Goal: Transaction & Acquisition: Purchase product/service

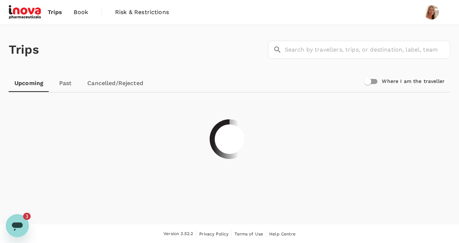
scroll to position [775, 0]
click at [83, 12] on span "Book" at bounding box center [81, 12] width 14 height 9
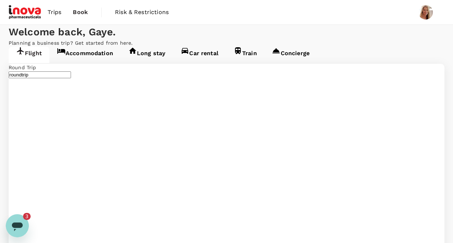
type input "premium-economy"
type input "Singapore Changi (SIN)"
type input "[PERSON_NAME][GEOGRAPHIC_DATA][PERSON_NAME] (SYD)"
type input "Singapore Changi (SIN)"
type input "[PERSON_NAME][GEOGRAPHIC_DATA][PERSON_NAME] (SYD)"
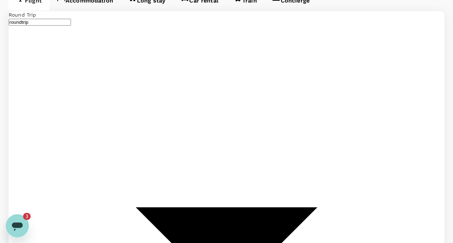
scroll to position [61, 0]
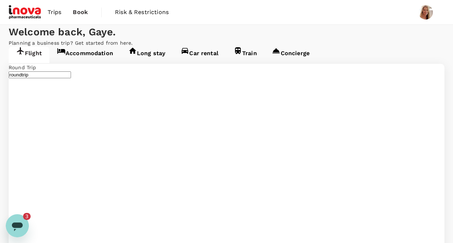
type input "Singapore Changi (SIN)"
type input "[PERSON_NAME][GEOGRAPHIC_DATA][PERSON_NAME] (SYD)"
type input "Singapore Changi (SIN)"
type input "[PERSON_NAME][GEOGRAPHIC_DATA][PERSON_NAME] (SYD)"
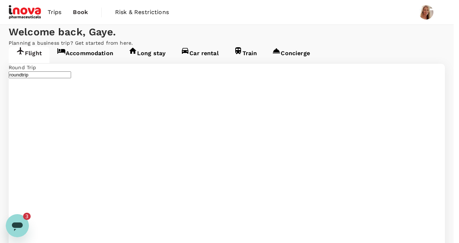
type input "business"
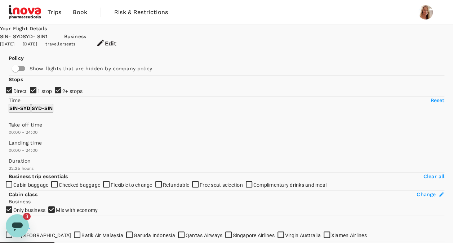
type input "1455"
click at [12, 132] on input "1 stop" at bounding box center [226, 121] width 453 height 243
checkbox input "false"
click at [11, 144] on input "2+ stops" at bounding box center [226, 121] width 453 height 243
checkbox input "false"
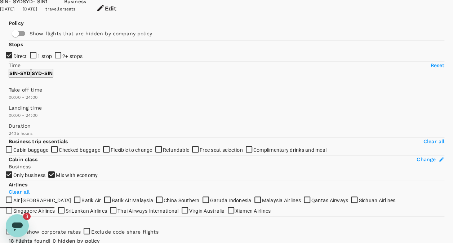
scroll to position [35, 0]
drag, startPoint x: 90, startPoint y: 167, endPoint x: 44, endPoint y: 179, distance: 47.0
click at [44, 101] on div "Take off time 00:00 - 24:00" at bounding box center [225, 92] width 439 height 18
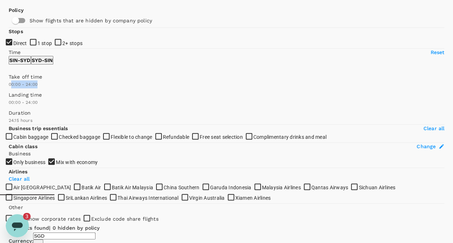
scroll to position [50, 0]
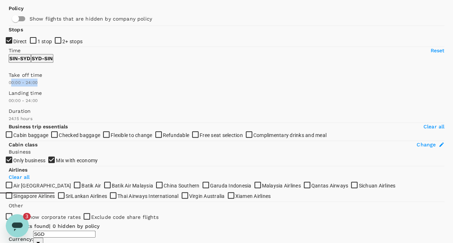
type input "1020"
drag, startPoint x: 44, startPoint y: 179, endPoint x: 87, endPoint y: 164, distance: 44.6
click at [9, 87] on span at bounding box center [9, 87] width 0 height 0
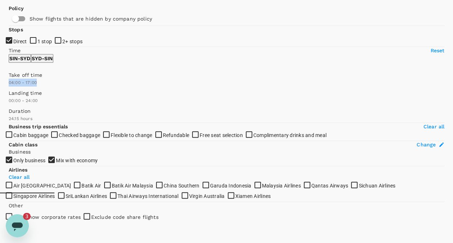
click at [9, 87] on span at bounding box center [9, 87] width 0 height 0
type input "540"
type input "1350"
drag, startPoint x: 84, startPoint y: 163, endPoint x: 110, endPoint y: 165, distance: 25.7
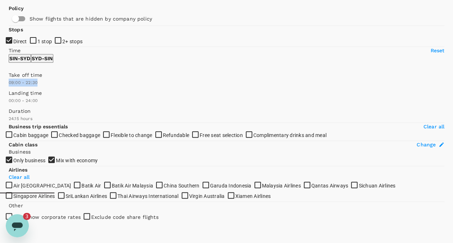
click at [9, 87] on span at bounding box center [9, 87] width 0 height 0
type input "930"
drag, startPoint x: 50, startPoint y: 166, endPoint x: 79, endPoint y: 167, distance: 29.2
click at [9, 87] on span at bounding box center [9, 87] width 0 height 0
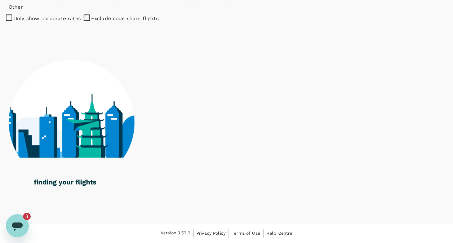
scroll to position [276, 0]
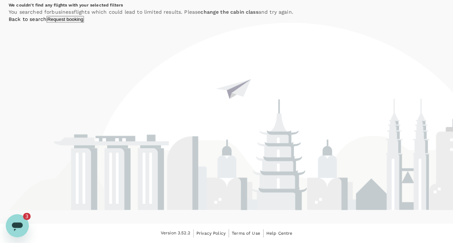
checkbox input "false"
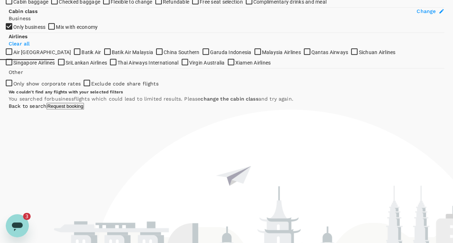
scroll to position [0, 0]
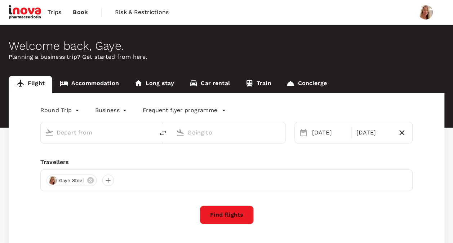
type input "Singapore Changi (SIN)"
type input "[PERSON_NAME][GEOGRAPHIC_DATA][PERSON_NAME] (SYD)"
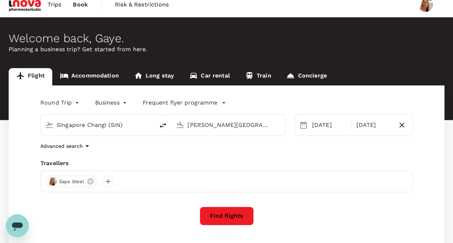
scroll to position [8, 0]
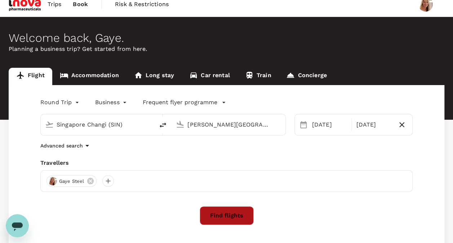
click at [227, 219] on button "Find flights" at bounding box center [227, 215] width 54 height 19
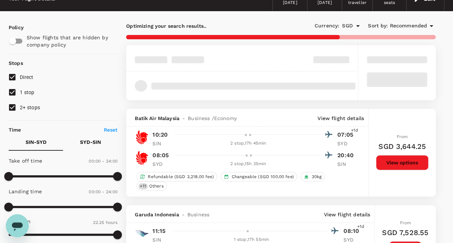
type input "1455"
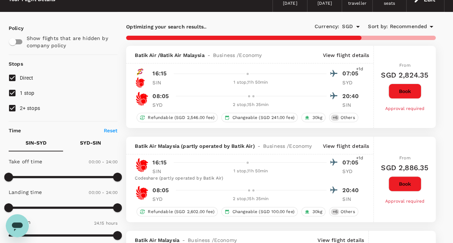
scroll to position [37, 0]
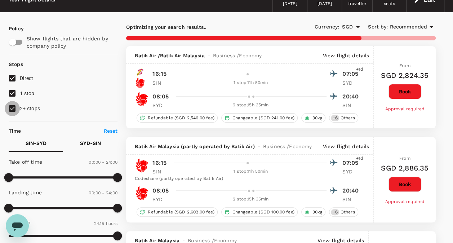
click at [13, 107] on input "2+ stops" at bounding box center [12, 108] width 15 height 15
checkbox input "false"
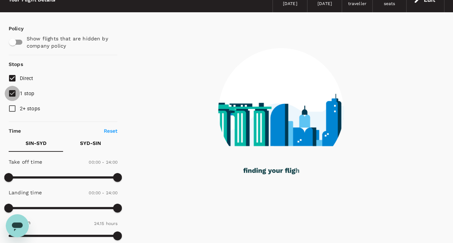
click at [12, 93] on input "1 stop" at bounding box center [12, 93] width 15 height 15
checkbox input "false"
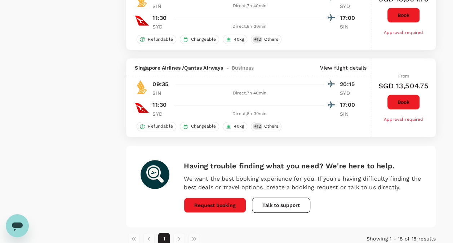
scroll to position [1672, 0]
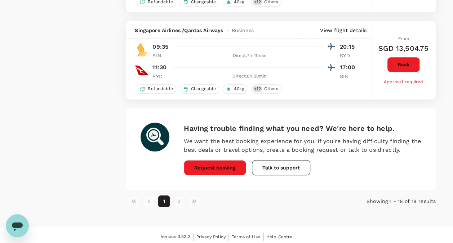
click at [177, 196] on li "pagination navigation" at bounding box center [179, 201] width 15 height 12
click at [195, 198] on li "pagination navigation" at bounding box center [194, 201] width 15 height 12
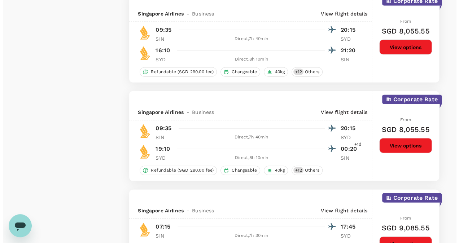
scroll to position [773, 0]
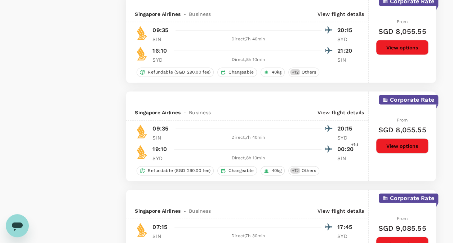
click at [355, 111] on p "View flight details" at bounding box center [341, 112] width 47 height 7
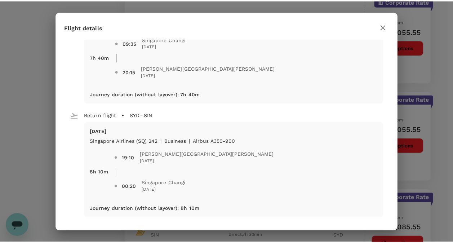
scroll to position [46, 0]
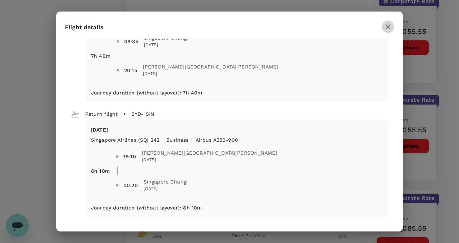
click at [388, 28] on icon "button" at bounding box center [387, 26] width 9 height 9
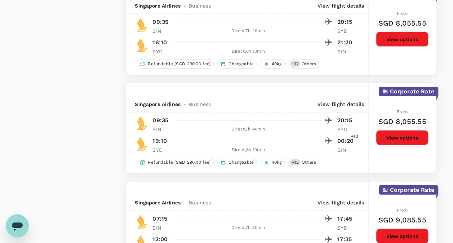
scroll to position [775, 0]
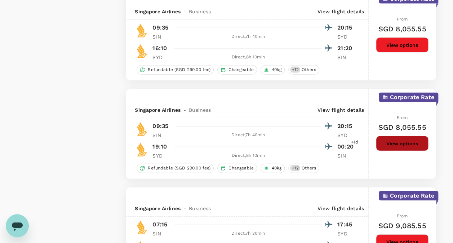
click at [402, 141] on button "View options" at bounding box center [402, 143] width 53 height 15
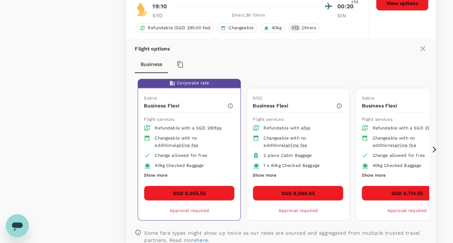
scroll to position [916, 0]
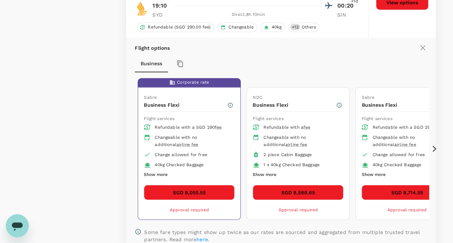
click at [189, 187] on button "SGD 8,055.55" at bounding box center [189, 192] width 91 height 15
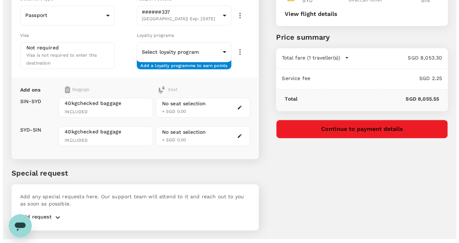
scroll to position [126, 0]
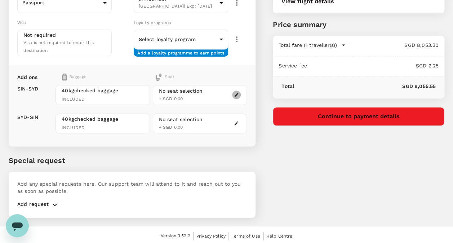
click at [236, 92] on icon "button" at bounding box center [236, 94] width 5 height 5
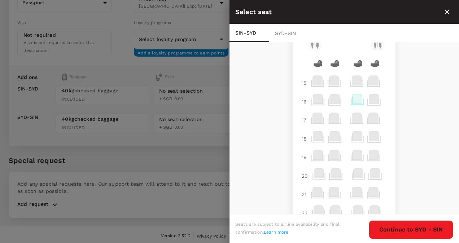
scroll to position [108, 0]
click at [352, 104] on icon at bounding box center [357, 100] width 10 height 9
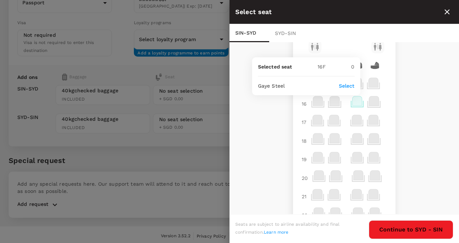
click at [348, 84] on p "Select" at bounding box center [347, 85] width 16 height 7
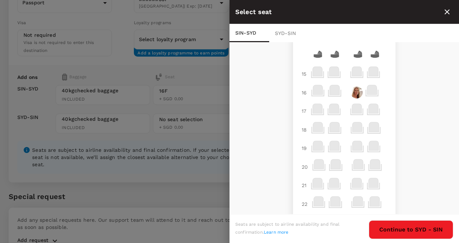
scroll to position [123, 0]
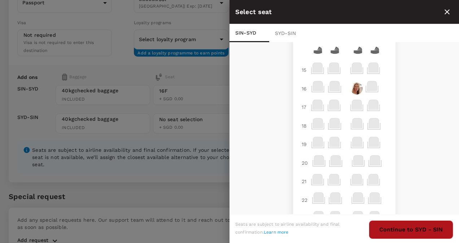
click at [411, 229] on button "Continue to SYD - SIN" at bounding box center [411, 229] width 84 height 19
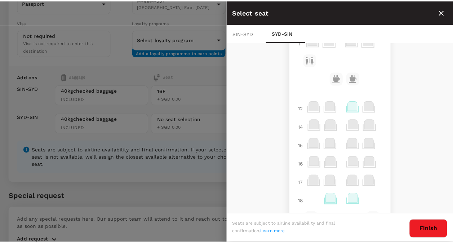
scroll to position [0, 0]
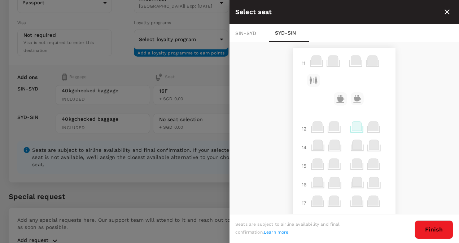
click at [352, 127] on icon at bounding box center [357, 126] width 10 height 9
click at [348, 111] on p "Select" at bounding box center [347, 110] width 16 height 7
click at [433, 232] on button "Finish" at bounding box center [433, 229] width 39 height 19
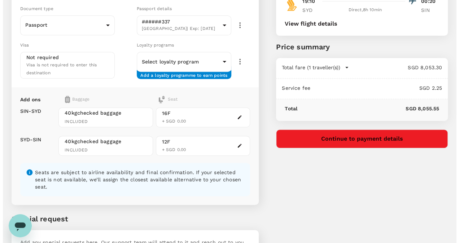
scroll to position [104, 0]
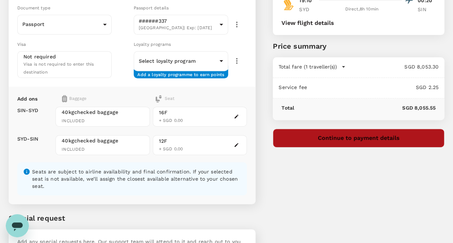
click at [358, 136] on button "Continue to payment details" at bounding box center [359, 138] width 172 height 19
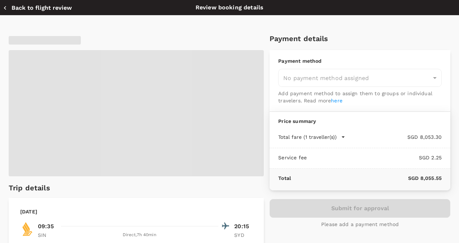
type input "9e677c2c-1b51-4fb9-8b8e-e61d94c42ce6"
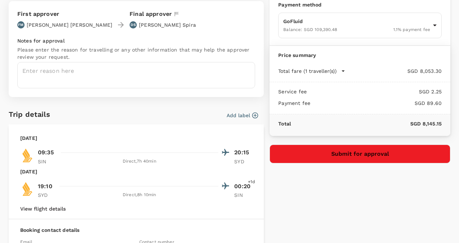
scroll to position [53, 0]
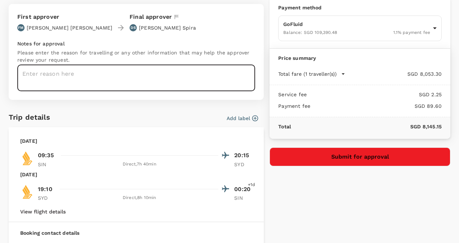
drag, startPoint x: 74, startPoint y: 72, endPoint x: 27, endPoint y: 76, distance: 46.7
click at [27, 76] on textarea at bounding box center [136, 78] width 238 height 26
paste textarea "The purpose of the trip to Sydney is to accelerate strategic alignment and deli…"
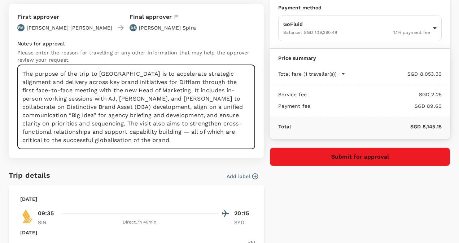
click at [120, 130] on textarea "The purpose of the trip to Sydney is to accelerate strategic alignment and deli…" at bounding box center [136, 107] width 238 height 84
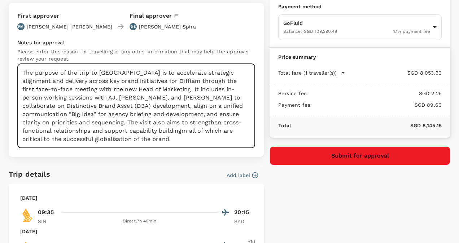
scroll to position [55, 0]
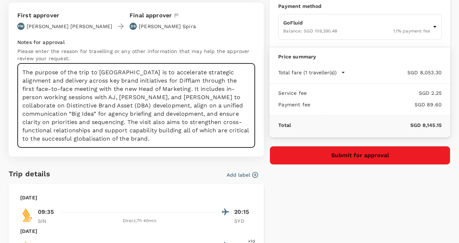
click at [133, 128] on textarea "The purpose of the trip to Sydney is to accelerate strategic alignment and deli…" at bounding box center [136, 105] width 238 height 84
click at [112, 132] on textarea "The purpose of the trip to Sydney is to accelerate strategic alignment and deli…" at bounding box center [136, 105] width 238 height 84
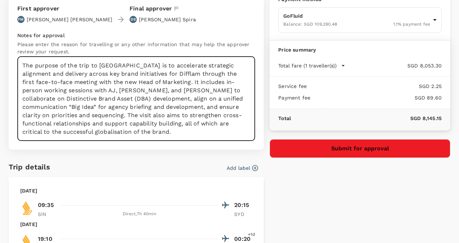
scroll to position [62, 0]
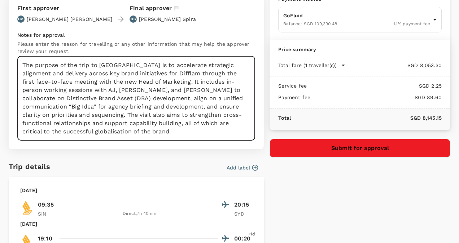
click at [88, 82] on textarea "The purpose of the trip to Sydney is to accelerate strategic alignment and deli…" at bounding box center [136, 98] width 238 height 84
click at [60, 82] on textarea "The purpose of the trip to Sydney is to accelerate strategic alignment and deli…" at bounding box center [136, 98] width 238 height 84
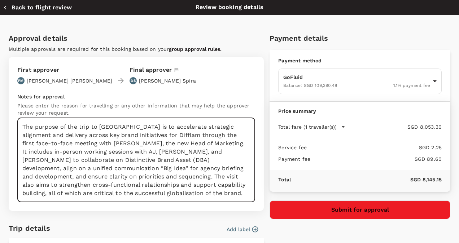
scroll to position [0, 0]
type textarea "The purpose of the trip to Sydney is to accelerate strategic alignment and deli…"
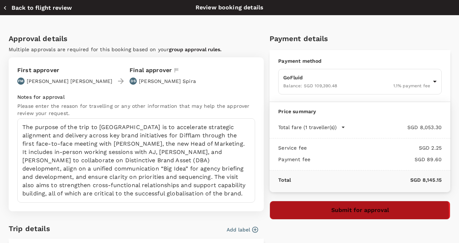
click at [353, 211] on button "Submit for approval" at bounding box center [359, 210] width 181 height 19
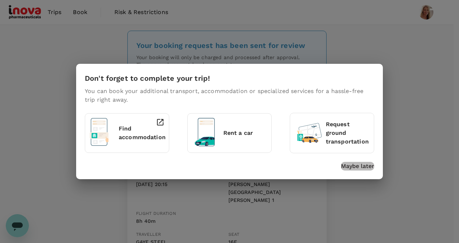
click at [367, 166] on p "Maybe later" at bounding box center [357, 166] width 33 height 9
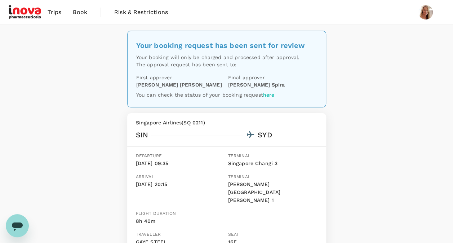
click at [59, 11] on span "Trips" at bounding box center [55, 12] width 14 height 9
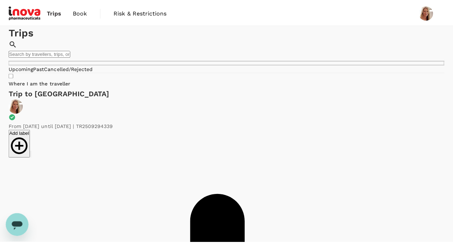
scroll to position [2, 0]
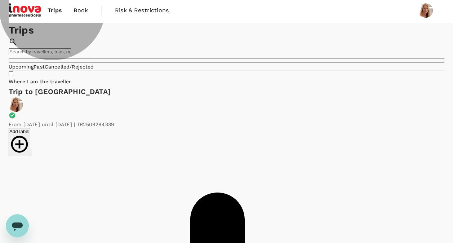
click at [94, 70] on link "Cancelled/Rejected" at bounding box center [69, 67] width 49 height 6
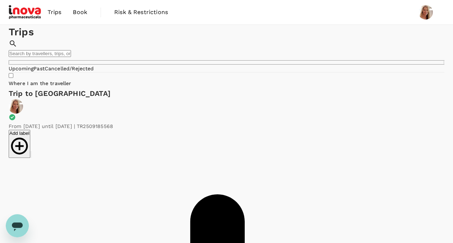
click at [79, 11] on span "Book" at bounding box center [80, 12] width 14 height 9
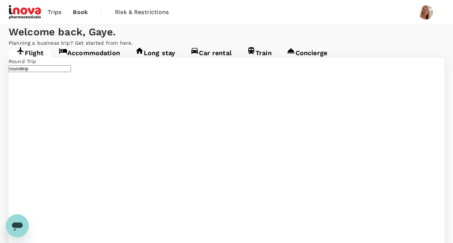
type input "Singapore Changi (SIN)"
type input "[PERSON_NAME][GEOGRAPHIC_DATA][PERSON_NAME] (SYD)"
type input "Singapore Changi (SIN)"
type input "[PERSON_NAME][GEOGRAPHIC_DATA][PERSON_NAME] (SYD)"
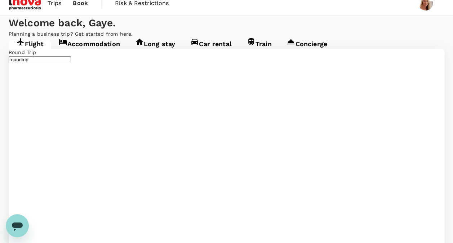
scroll to position [9, 0]
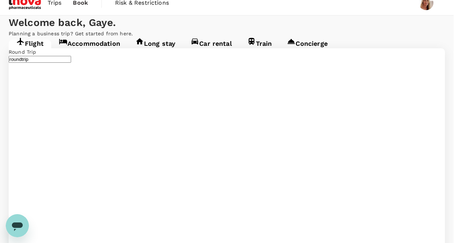
type input "premium-economy"
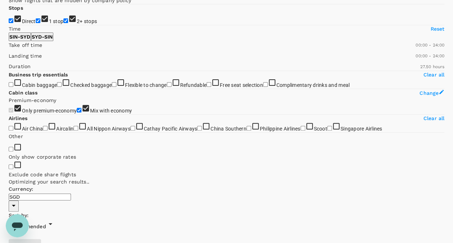
scroll to position [28, 0]
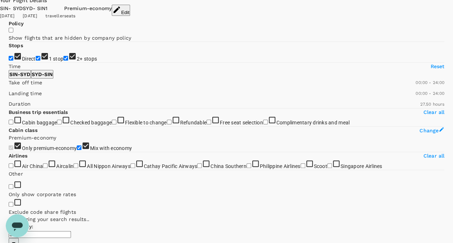
click at [36, 61] on input "1 stop" at bounding box center [38, 58] width 5 height 5
checkbox input "false"
click at [63, 61] on input "2+ stops" at bounding box center [65, 58] width 5 height 5
checkbox input "false"
type input "1855"
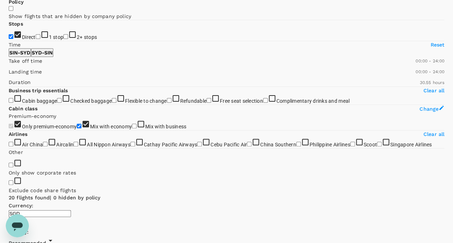
scroll to position [0, 0]
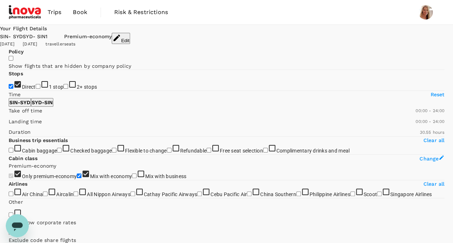
click at [23, 37] on div "SIN - SYD" at bounding box center [11, 37] width 23 height 8
click at [23, 36] on div "SIN - SYD" at bounding box center [11, 37] width 23 height 8
click at [130, 35] on button "Edit" at bounding box center [121, 38] width 18 height 11
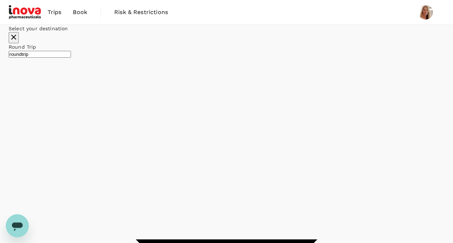
type input "Singapore Changi (SIN)"
type input "[PERSON_NAME][GEOGRAPHIC_DATA][PERSON_NAME] (SYD)"
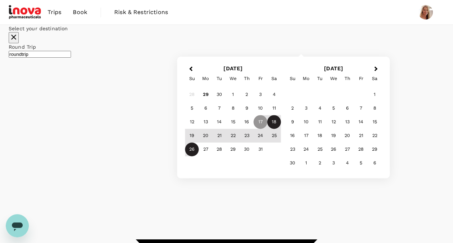
click at [281, 129] on div "18" at bounding box center [275, 122] width 14 height 14
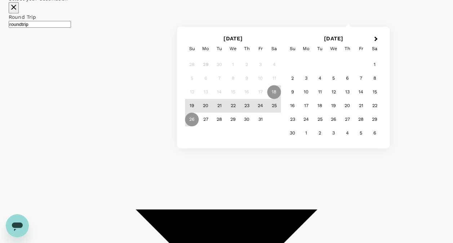
scroll to position [30, 0]
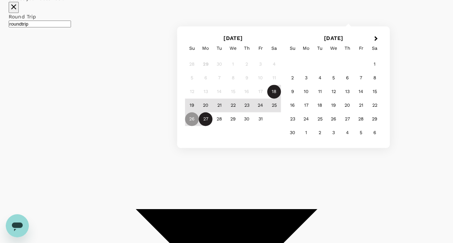
click at [213, 126] on div "27" at bounding box center [206, 120] width 14 height 14
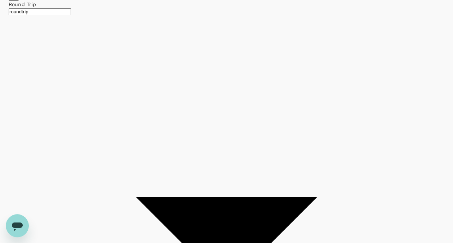
scroll to position [43, 0]
checkbox input "false"
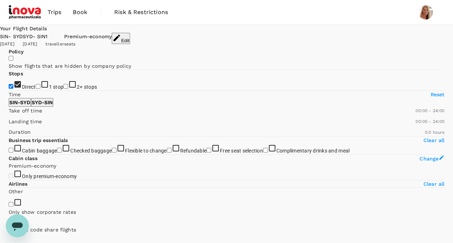
type input "1015"
checkbox input "true"
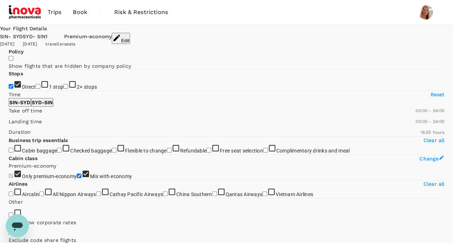
scroll to position [3, 0]
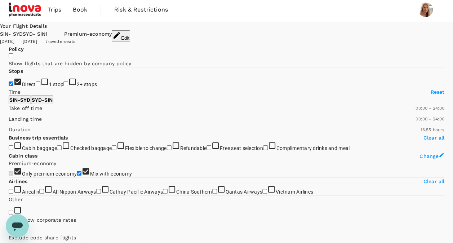
type input "1380"
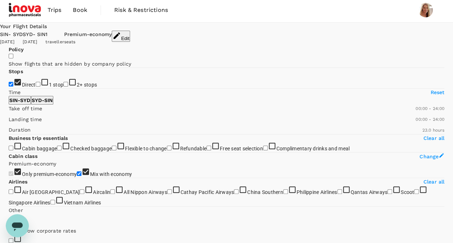
scroll to position [0, 0]
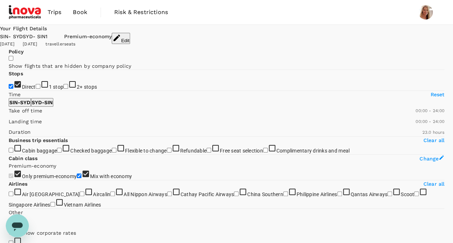
click at [112, 38] on div "Premium-economy seats" at bounding box center [88, 40] width 48 height 15
click at [130, 40] on button "Edit" at bounding box center [121, 38] width 18 height 11
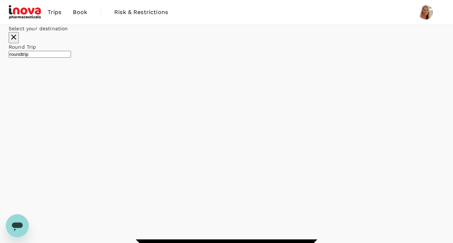
type input "Singapore Changi (SIN)"
type input "[PERSON_NAME][GEOGRAPHIC_DATA][PERSON_NAME] (SYD)"
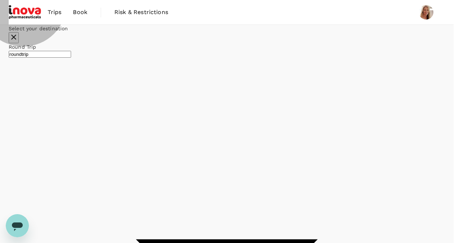
type input "business"
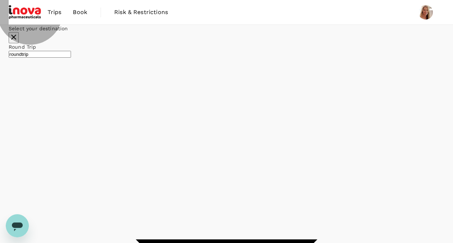
type input "1855"
checkbox input "false"
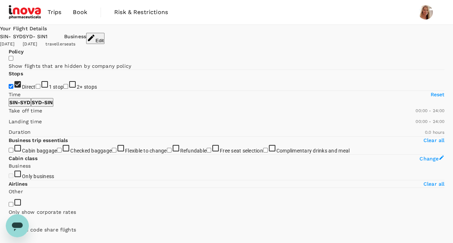
type input "1430"
checkbox input "true"
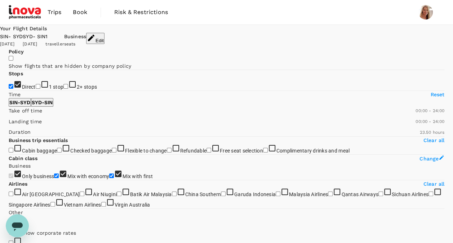
type input "1540"
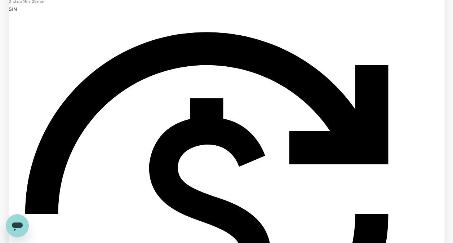
scroll to position [457, 0]
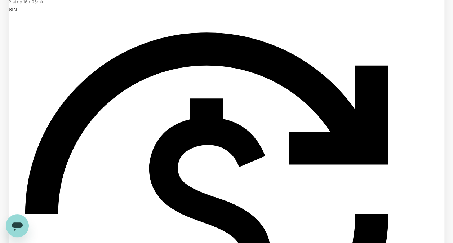
checkbox input "true"
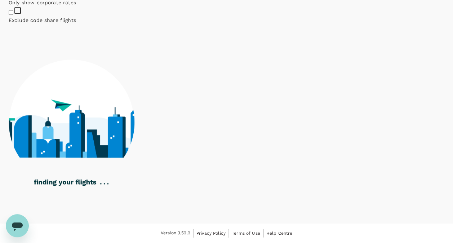
scroll to position [487, 0]
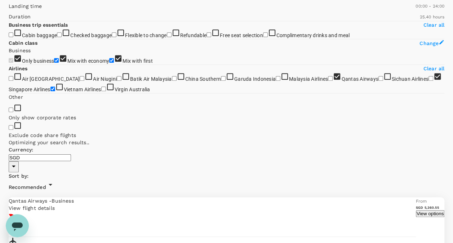
checkbox input "false"
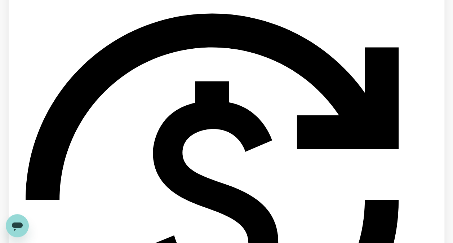
scroll to position [504, 0]
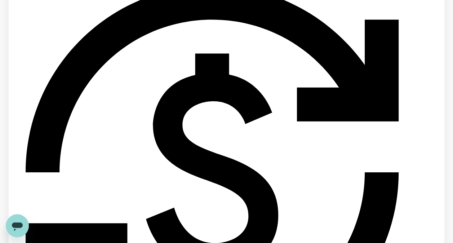
checkbox input "false"
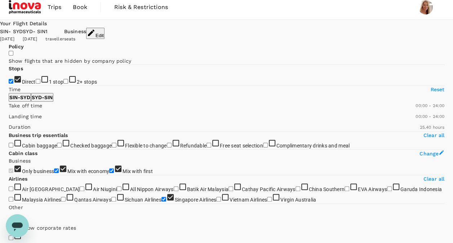
scroll to position [0, 0]
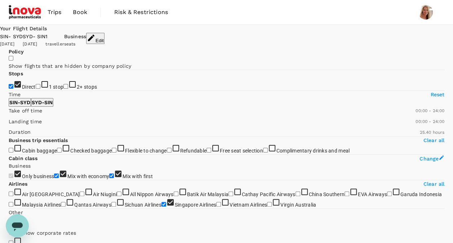
click at [96, 39] on icon "button" at bounding box center [91, 38] width 9 height 9
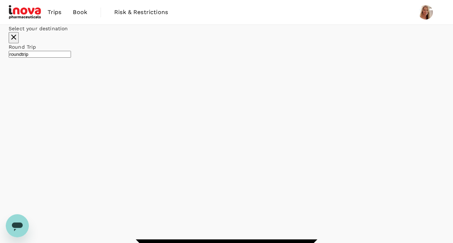
type input "Singapore Changi (SIN)"
type input "[PERSON_NAME][GEOGRAPHIC_DATA][PERSON_NAME] (SYD)"
type input "Singapore Changi (SIN)"
type input "[PERSON_NAME][GEOGRAPHIC_DATA][PERSON_NAME] (SYD)"
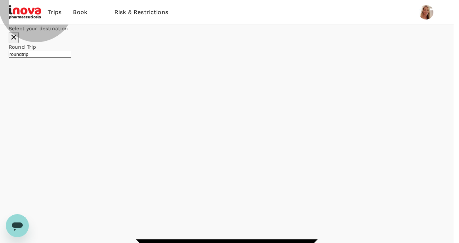
type input "premium-economy"
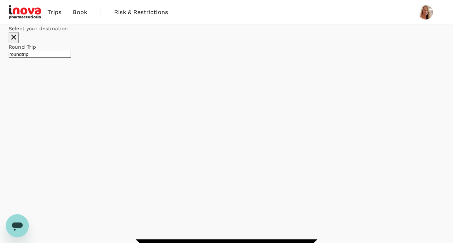
checkbox input "false"
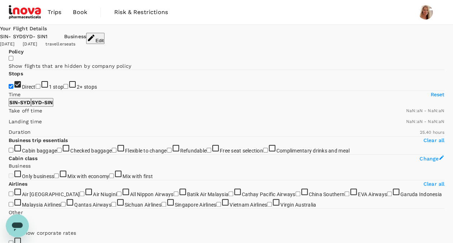
checkbox input "false"
type input "1440"
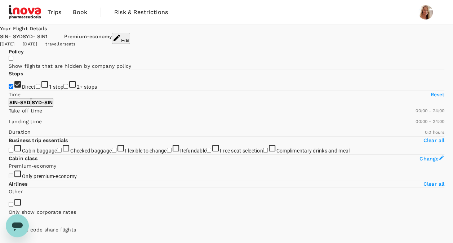
type input "1385"
checkbox input "true"
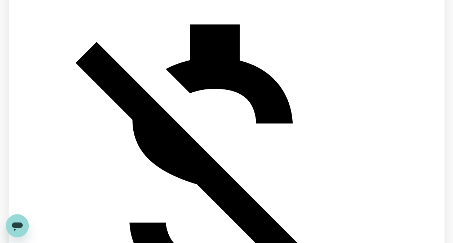
scroll to position [490, 0]
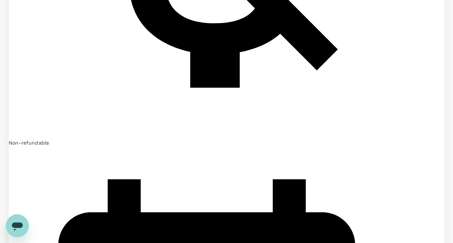
type input "1855"
checkbox input "false"
checkbox input "true"
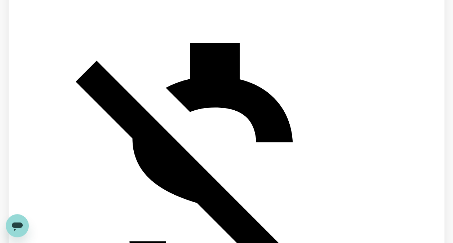
scroll to position [1816, 0]
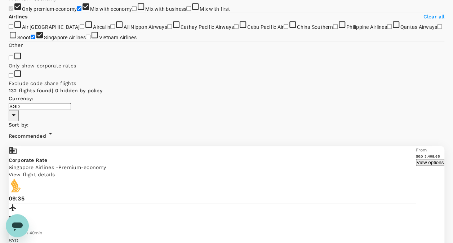
scroll to position [0, 0]
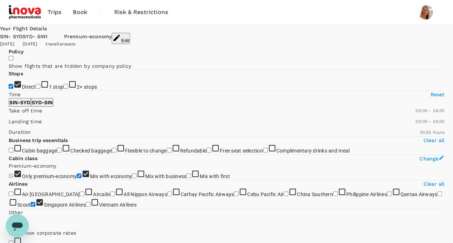
click at [36, 89] on input "1 stop" at bounding box center [38, 86] width 5 height 5
checkbox input "false"
drag, startPoint x: 377, startPoint y: 39, endPoint x: 375, endPoint y: 10, distance: 29.3
click at [375, 10] on div "Trips Book Risk & Restrictions" at bounding box center [227, 12] width 436 height 25
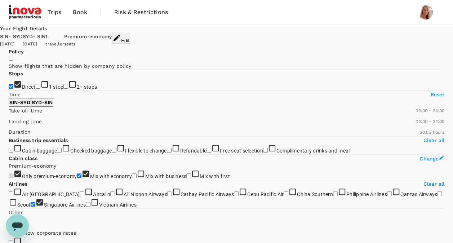
click at [130, 36] on button "Edit" at bounding box center [121, 38] width 18 height 11
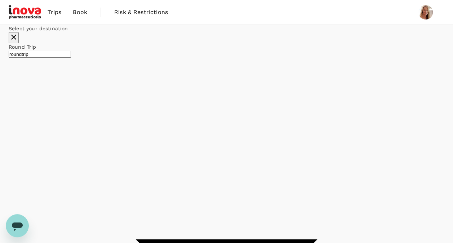
type input "Singapore Changi (SIN)"
type input "[PERSON_NAME][GEOGRAPHIC_DATA][PERSON_NAME] (SYD)"
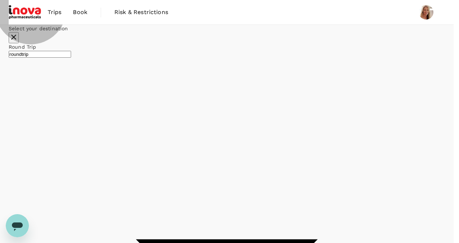
type input "business"
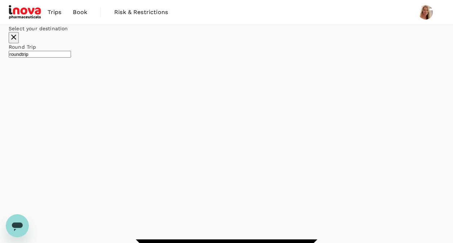
checkbox input "false"
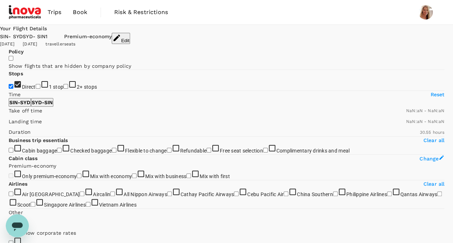
checkbox input "false"
type input "1440"
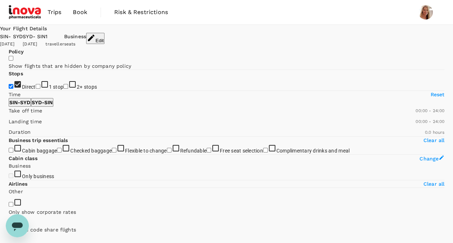
type input "1590"
checkbox input "true"
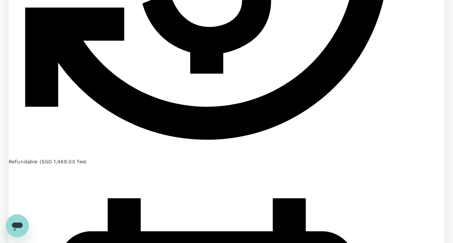
scroll to position [1733, 0]
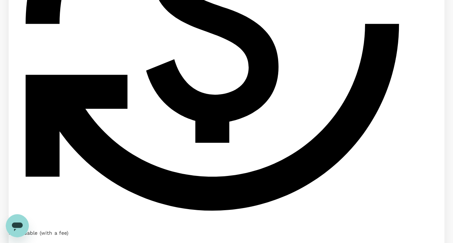
scroll to position [1707, 0]
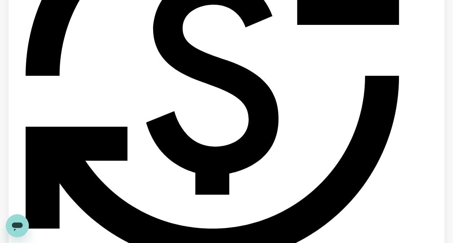
scroll to position [1716, 0]
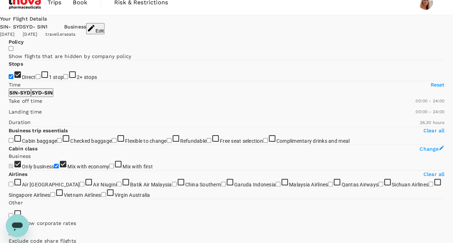
scroll to position [0, 0]
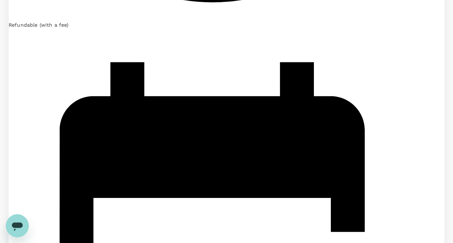
scroll to position [2051, 0]
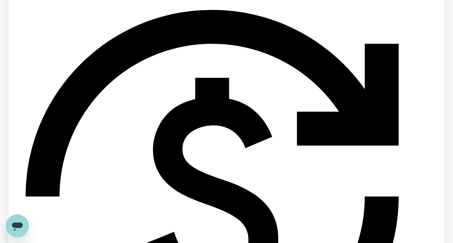
scroll to position [498, 0]
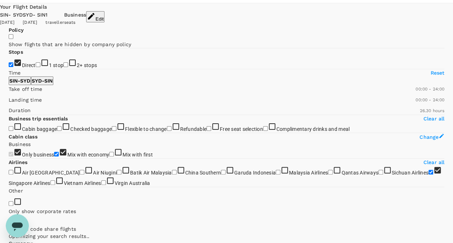
scroll to position [0, 0]
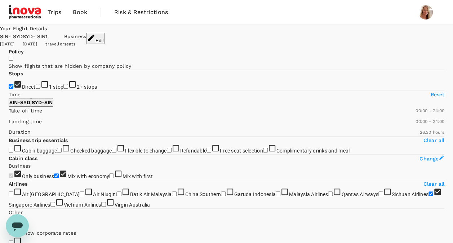
click at [86, 35] on div "Business" at bounding box center [75, 37] width 22 height 8
click at [105, 36] on button "Edit" at bounding box center [95, 38] width 18 height 11
checkbox input "false"
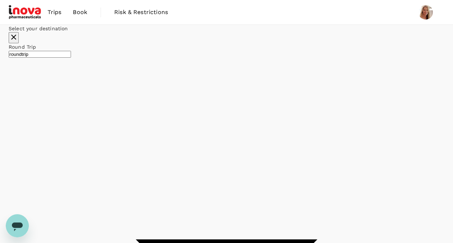
type input "Singapore Changi (SIN)"
type input "[PERSON_NAME][GEOGRAPHIC_DATA][PERSON_NAME] (SYD)"
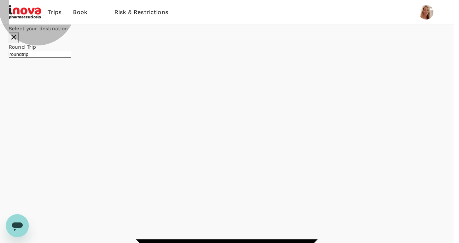
type input "premium-economy"
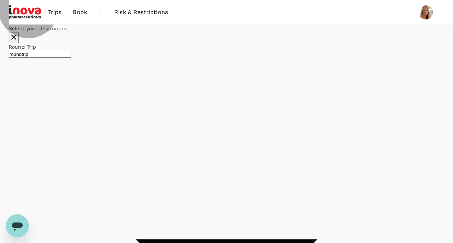
checkbox input "false"
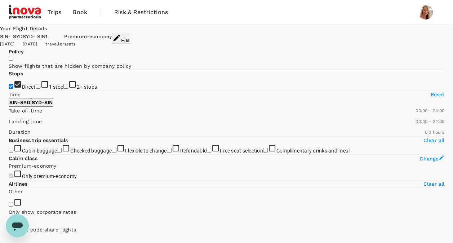
checkbox input "true"
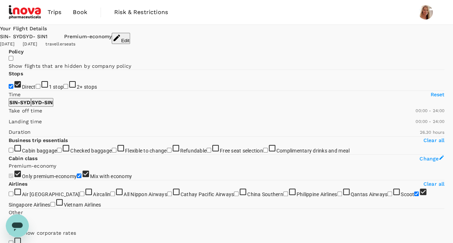
scroll to position [2, 0]
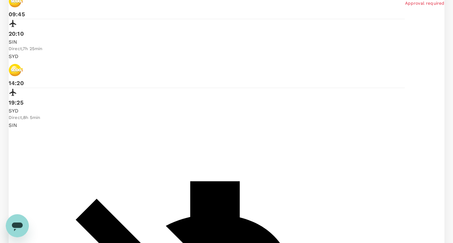
scroll to position [335, 0]
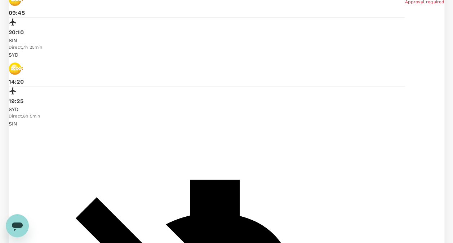
checkbox input "false"
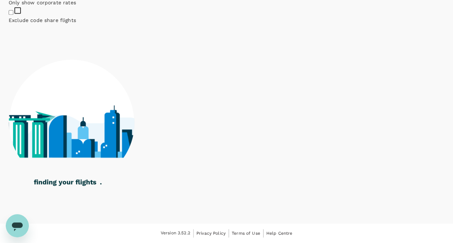
type input "1855"
checkbox input "false"
checkbox input "true"
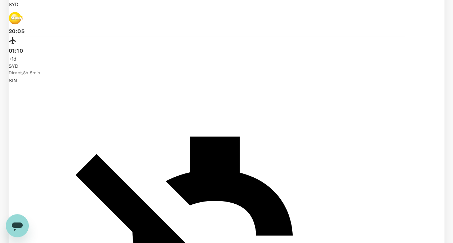
scroll to position [1816, 0]
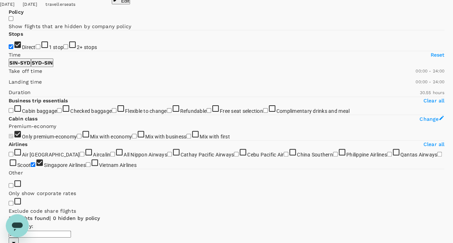
scroll to position [0, 0]
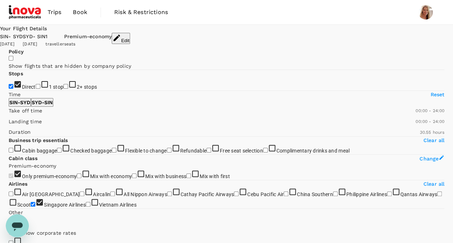
click at [22, 225] on icon "Open messaging window" at bounding box center [17, 227] width 11 height 9
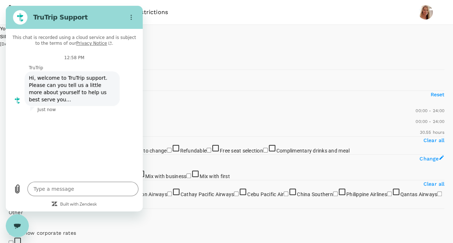
click at [231, 12] on div "Trips Book Risk & Restrictions" at bounding box center [227, 12] width 436 height 25
click at [132, 16] on icon "Options menu" at bounding box center [131, 17] width 6 height 6
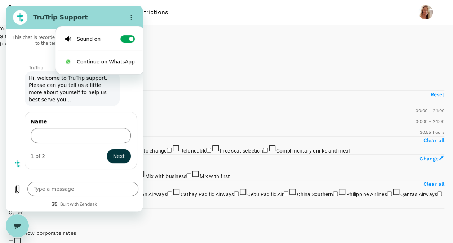
click at [200, 14] on div "Trips Book Risk & Restrictions" at bounding box center [227, 12] width 436 height 25
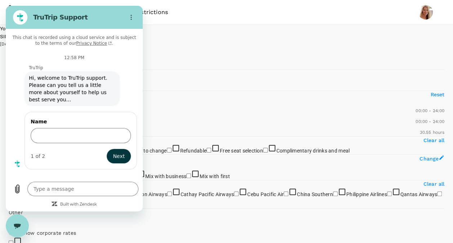
click at [14, 224] on icon "Close messaging window" at bounding box center [18, 226] width 8 height 5
type textarea "x"
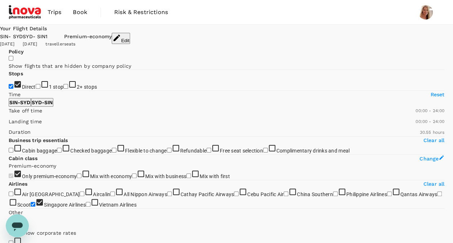
click at [81, 12] on span "Book" at bounding box center [80, 12] width 14 height 9
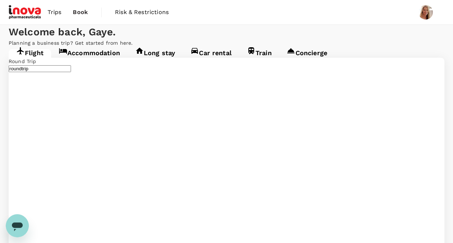
type input "Singapore Changi (SIN)"
type input "[PERSON_NAME][GEOGRAPHIC_DATA][PERSON_NAME] (SYD)"
click at [130, 12] on span "Risk & Restrictions" at bounding box center [142, 12] width 54 height 9
type input "Singapore Changi (SIN)"
type input "[PERSON_NAME][GEOGRAPHIC_DATA][PERSON_NAME] (SYD)"
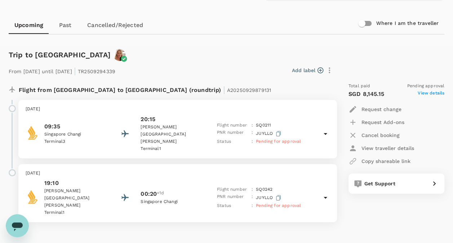
scroll to position [61, 0]
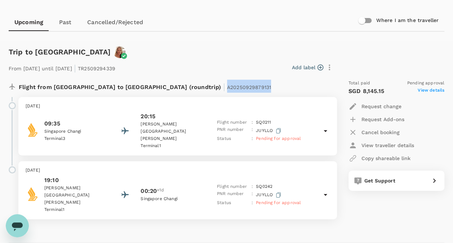
drag, startPoint x: 155, startPoint y: 86, endPoint x: 226, endPoint y: 89, distance: 71.5
click at [226, 89] on div "Flight from Singapore to Australia (roundtrip) | A20250929879131" at bounding box center [154, 86] width 271 height 13
copy span "A20250929879131"
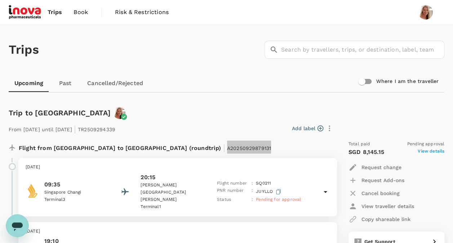
click at [17, 224] on icon "Open messaging window" at bounding box center [17, 227] width 11 height 9
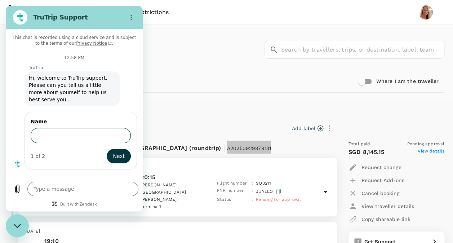
click at [57, 132] on input "Name" at bounding box center [81, 135] width 100 height 15
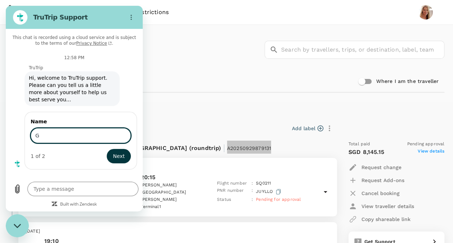
click at [57, 132] on input "G" at bounding box center [81, 135] width 100 height 15
type input "Gaye Steel"
click at [44, 190] on textarea at bounding box center [82, 189] width 111 height 14
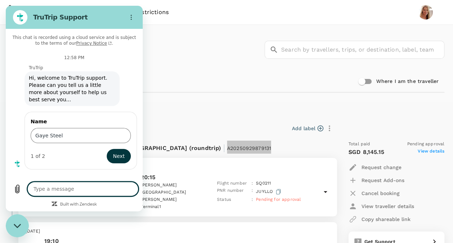
type textarea "H"
type textarea "x"
type textarea "H"
type textarea "x"
type textarea "H"
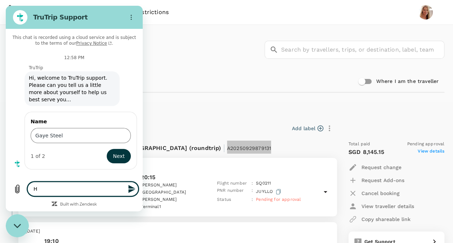
type textarea "x"
type textarea "Hi"
type textarea "x"
type textarea "Hi"
type textarea "x"
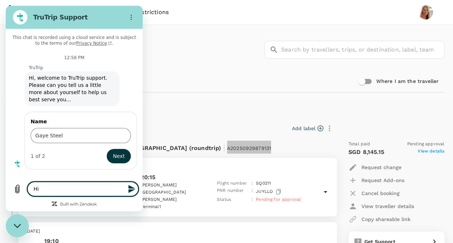
type textarea "Hi r"
type textarea "x"
type textarea "Hi re"
type textarea "x"
type textarea "Hi ref"
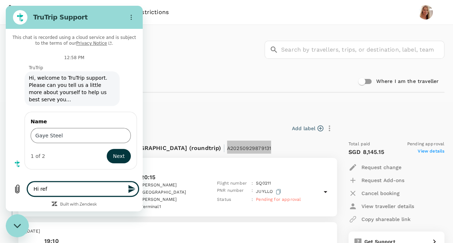
type textarea "x"
type textarea "Hi refe"
type textarea "x"
type textarea "Hi refer"
type textarea "x"
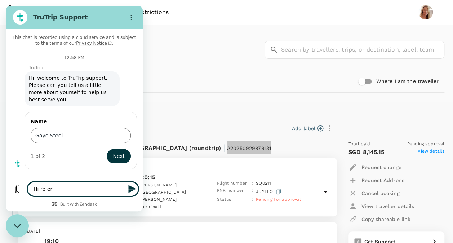
type textarea "Hi refere"
type textarea "x"
type textarea "Hi referen"
type textarea "x"
type textarea "Hi referenc"
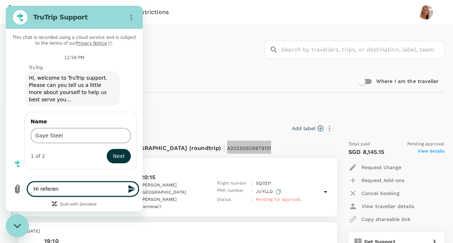
type textarea "x"
type textarea "Hi reference"
type textarea "x"
type textarea "Hi reference"
type textarea "x"
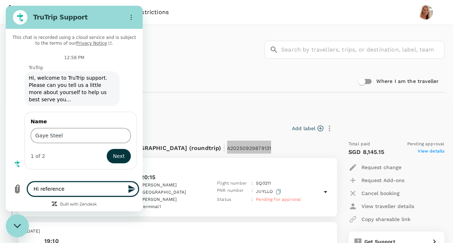
paste textarea "A20250929879131"
type textarea "Hi reference A20250929879131"
type textarea "x"
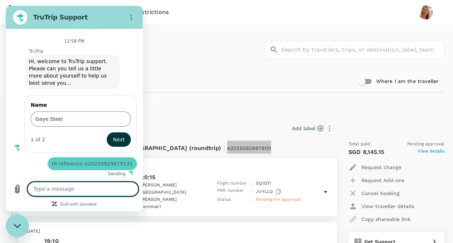
type textarea "x"
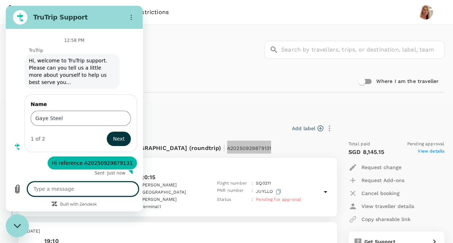
click at [45, 190] on textarea at bounding box center [82, 189] width 111 height 14
type textarea "M"
type textarea "x"
type textarea "My"
type textarea "x"
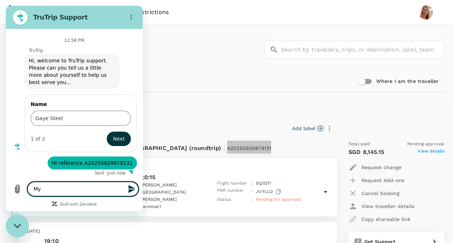
type textarea "My"
type textarea "x"
type textarea "My b"
type textarea "x"
type textarea "My bo"
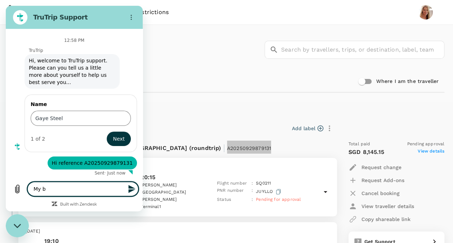
type textarea "x"
type textarea "My bos"
type textarea "x"
type textarea "My boss"
type textarea "x"
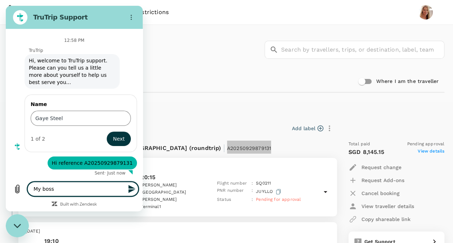
type textarea "My boss"
type textarea "x"
type textarea "My boss a"
type textarea "x"
type textarea "My boss ad"
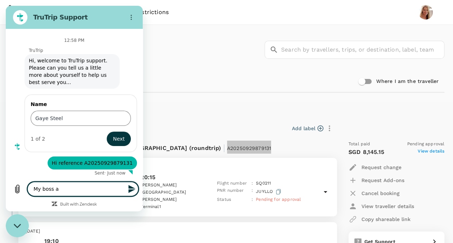
type textarea "x"
type textarea "My boss adv"
type textarea "x"
type textarea "My boss advi"
type textarea "x"
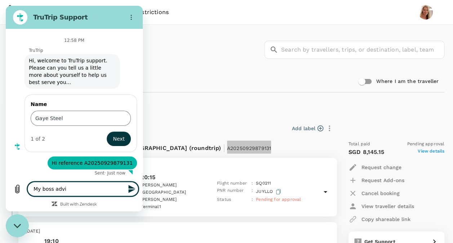
type textarea "My boss advis"
type textarea "x"
type textarea "My boss advise"
type textarea "x"
type textarea "My boss advised"
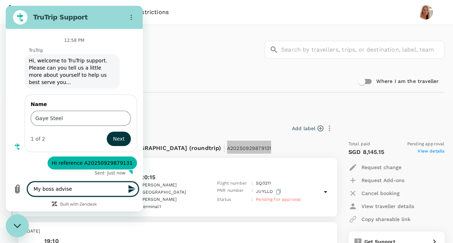
type textarea "x"
type textarea "My boss advised"
type textarea "x"
type textarea "My boss advised m"
type textarea "x"
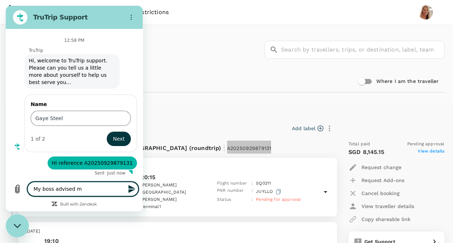
type textarea "My boss advised me"
type textarea "x"
type textarea "My boss advised me"
type textarea "x"
type textarea "My boss advised me t"
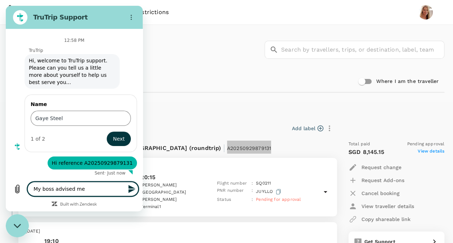
type textarea "x"
type textarea "My boss advised me to"
type textarea "x"
type textarea "My boss advised me to"
type textarea "x"
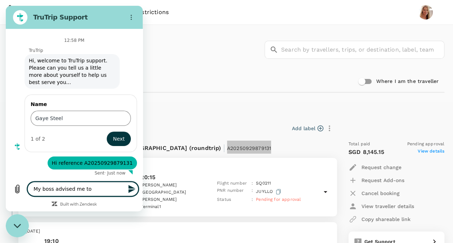
type textarea "My boss advised me to c"
type textarea "x"
type textarea "My boss advised me to ca"
type textarea "x"
type textarea "My boss advised me to can"
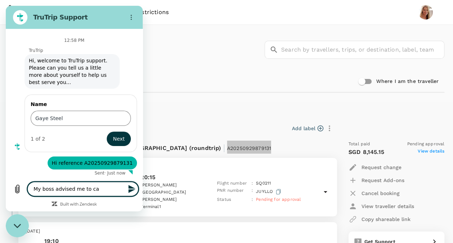
type textarea "x"
type textarea "My boss advised me to canc"
type textarea "x"
type textarea "My boss advised me to cance"
type textarea "x"
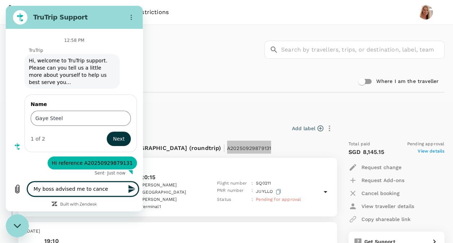
type textarea "My boss advised me to cancel"
type textarea "x"
type textarea "My boss advised me to cancel"
type textarea "x"
type textarea "My boss advised me to cancel t"
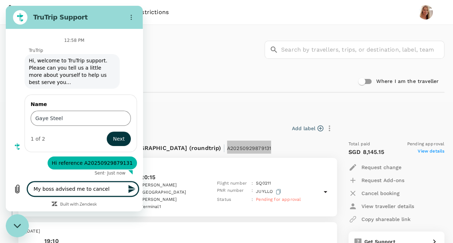
type textarea "x"
type textarea "My boss advised me to cancel th"
type textarea "x"
type textarea "My boss advised me to cancel thi"
type textarea "x"
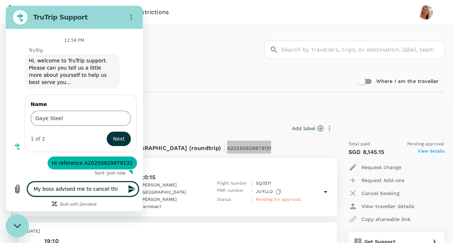
type textarea "My boss advised me to cancel this"
type textarea "x"
type textarea "My boss advised me to cancel this"
type textarea "x"
type textarea "My boss advised me to cancel this f"
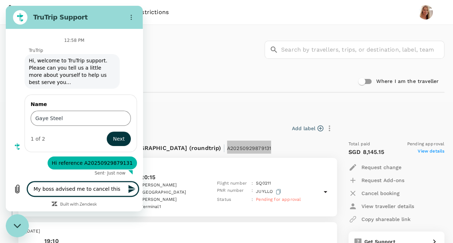
type textarea "x"
type textarea "My boss advised me to cancel this fl"
type textarea "x"
type textarea "My boss advised me to cancel this fli"
type textarea "x"
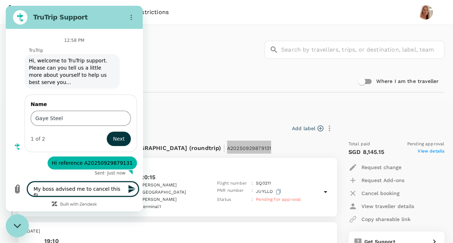
type textarea "My boss advised me to cancel this flig"
type textarea "x"
type textarea "My boss advised me to cancel this fligh"
type textarea "x"
type textarea "My boss advised me to cancel this flight"
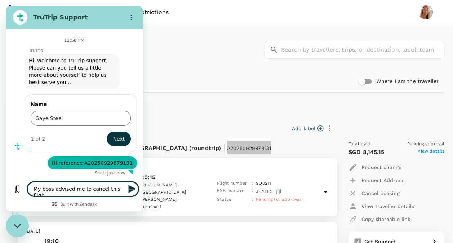
type textarea "x"
type textarea "My boss advised me to cancel this flight"
type textarea "x"
type textarea "My boss advised me to cancel this flight a"
type textarea "x"
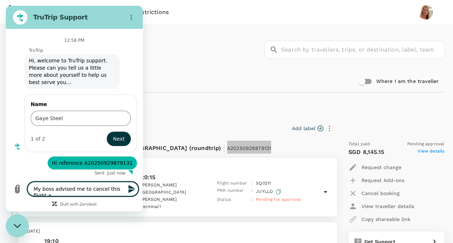
type textarea "My boss advised me to cancel this flight as"
type textarea "x"
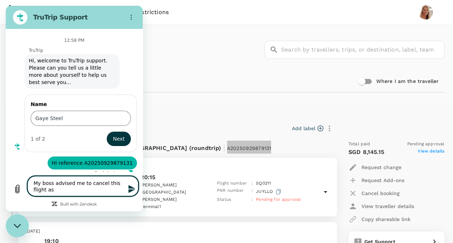
type textarea "My boss advised me to cancel this flight as"
type textarea "x"
type textarea "My boss advised me to cancel this flight as i"
type textarea "x"
type textarea "My boss advised me to cancel this flight as it"
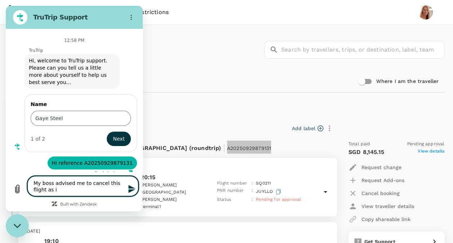
type textarea "x"
type textarea "My boss advised me to cancel this flight as it"
type textarea "x"
type textarea "My boss advised me to cancel this flight as it i"
type textarea "x"
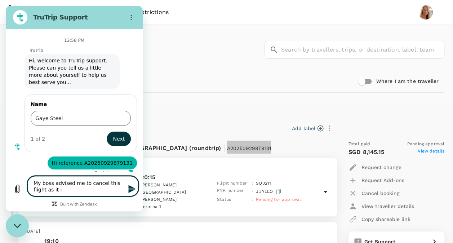
type textarea "My boss advised me to cancel this flight as it is"
type textarea "x"
type textarea "My boss advised me to cancel this flight as it is"
type textarea "x"
type textarea "My boss advised me to cancel this flight as it is n"
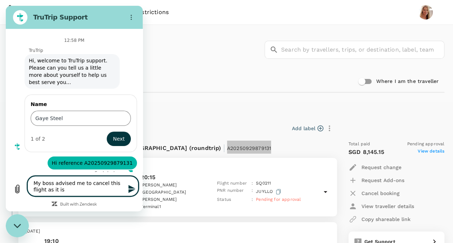
type textarea "x"
type textarea "My boss advised me to cancel this flight as it is no"
type textarea "x"
type textarea "My boss advised me to cancel this flight as it is not"
type textarea "x"
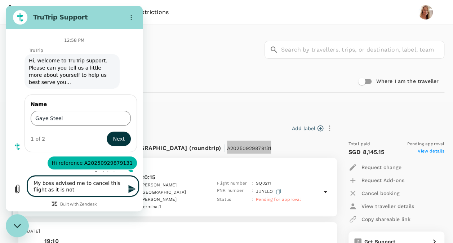
type textarea "My boss advised me to cancel this flight as it is not"
type textarea "x"
type textarea "My boss advised me to cancel this flight as it is not i"
type textarea "x"
type textarea "My boss advised me to cancel this flight as it is not in"
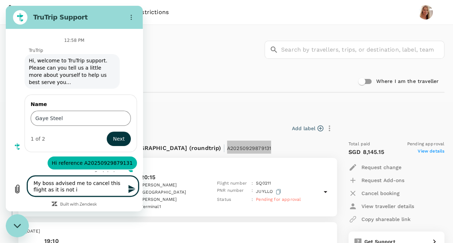
type textarea "x"
type textarea "My boss advised me to cancel this flight as it is not in"
type textarea "x"
type textarea "My boss advised me to cancel this flight as it is not in l"
type textarea "x"
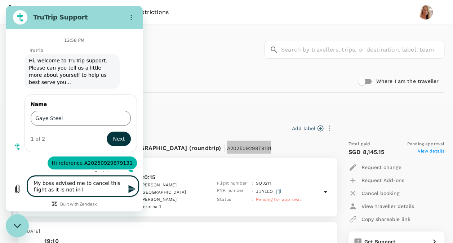
type textarea "My boss advised me to cancel this flight as it is not in li"
type textarea "x"
type textarea "My boss advised me to cancel this flight as it is not in lin"
type textarea "x"
type textarea "My boss advised me to cancel this flight as it is not in line"
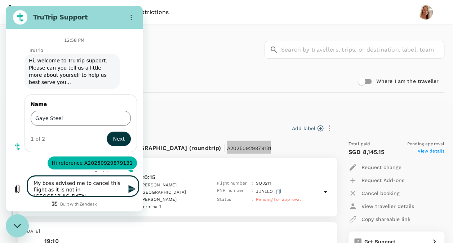
type textarea "x"
type textarea "My boss advised me to cancel this flight as it is not in line"
type textarea "x"
type textarea "My boss advised me to cancel this flight as it is not in line w"
type textarea "x"
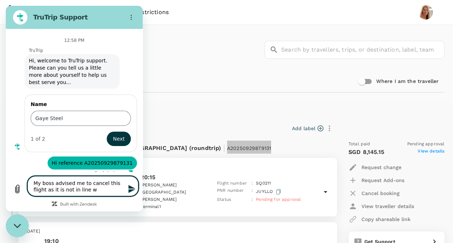
type textarea "My boss advised me to cancel this flight as it is not in line wi"
type textarea "x"
type textarea "My boss advised me to cancel this flight as it is not in line wit"
type textarea "x"
type textarea "My boss advised me to cancel this flight as it is not in line with"
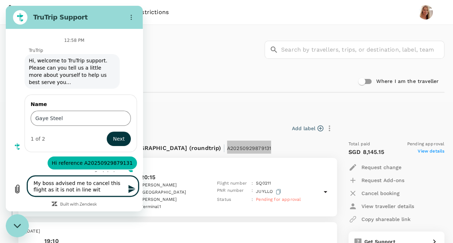
type textarea "x"
type textarea "My boss advised me to cancel this flight as it is not in line with"
type textarea "x"
type textarea "My boss advised me to cancel this flight as it is not in line with i"
type textarea "x"
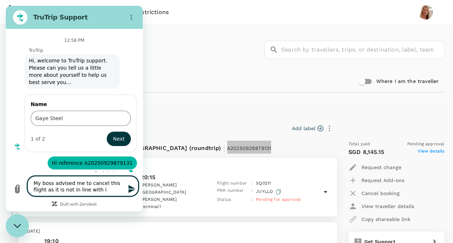
type textarea "My boss advised me to cancel this flight as it is not in line with in"
type textarea "x"
type textarea "My boss advised me to cancel this flight as it is not in line with ino"
type textarea "x"
type textarea "My boss advised me to cancel this flight as it is not in line with inov"
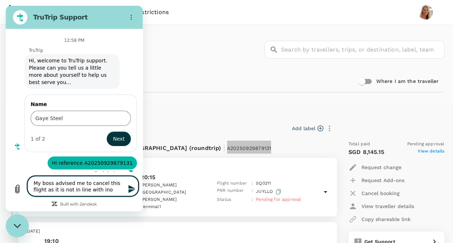
type textarea "x"
type textarea "My boss advised me to cancel this flight as it is not in line with inova"
type textarea "x"
type textarea "My boss advised me to cancel this flight as it is not in line with inova"
type textarea "x"
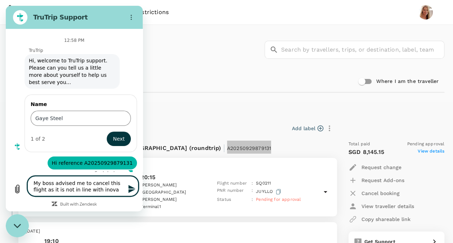
type textarea "My boss advised me to cancel this flight as it is not in line with inova p"
type textarea "x"
type textarea "My boss advised me to cancel this flight as it is not in line with inova po"
type textarea "x"
type textarea "My boss advised me to cancel this flight as it is not in line with inova pol"
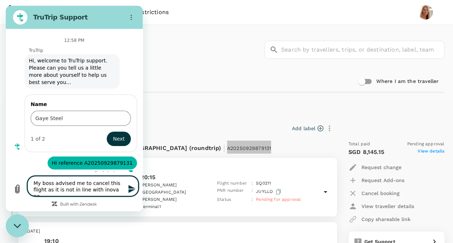
type textarea "x"
type textarea "My boss advised me to cancel this flight as it is not in line with inova poli"
type textarea "x"
type textarea "My boss advised me to cancel this flight as it is not in line with inova polic"
type textarea "x"
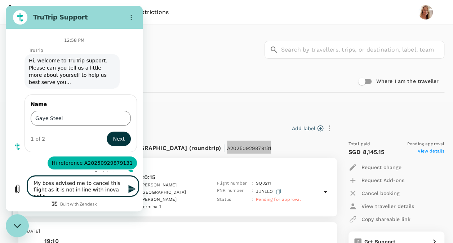
type textarea "My boss advised me to cancel this flight as it is not in line with inova policy"
type textarea "x"
type textarea "My boss advised me to cancel this flight as it is not in line with inova policy"
type textarea "x"
type textarea "My boss advised me to cancel this flight as it is not in line with inova policy…"
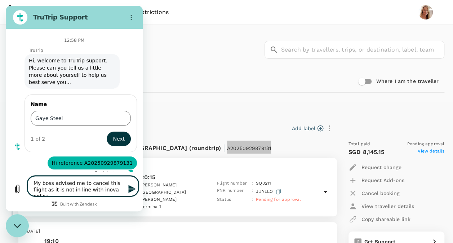
type textarea "x"
type textarea "My boss advised me to cancel this flight as it is not in line with inova policy…"
type textarea "x"
type textarea "My boss advised me to cancel this flight as it is not in line with inova policy…"
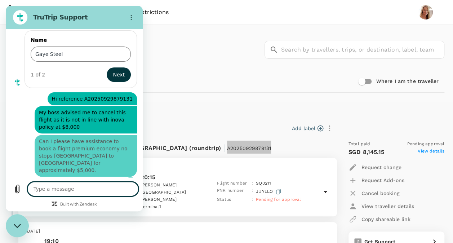
scroll to position [81, 0]
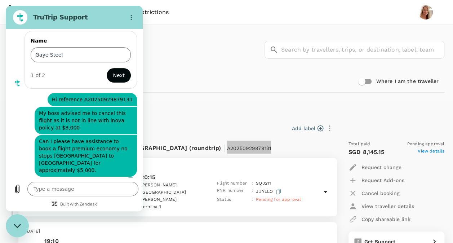
click at [113, 76] on span "Next" at bounding box center [119, 75] width 12 height 9
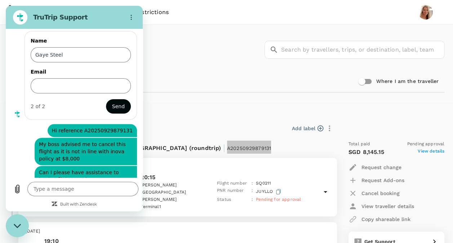
scroll to position [111, 0]
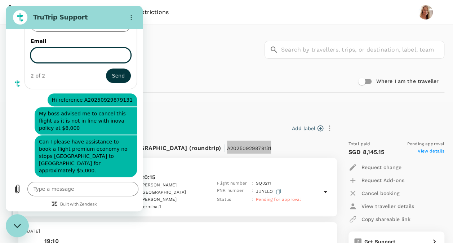
click at [90, 51] on input "Email" at bounding box center [81, 55] width 100 height 15
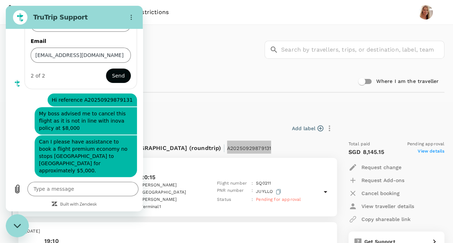
click at [116, 72] on span "Send" at bounding box center [118, 75] width 13 height 9
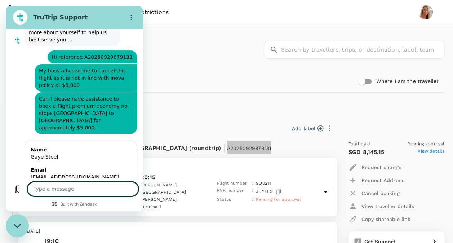
scroll to position [59, 0]
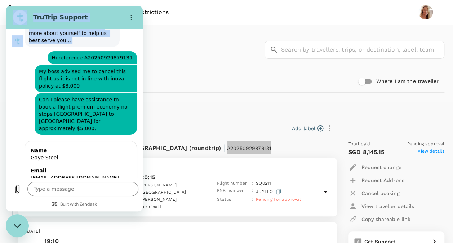
drag, startPoint x: 57, startPoint y: 58, endPoint x: 155, endPoint y: 64, distance: 97.9
click at [143, 64] on html "TruTrip Support This chat is recorded using a cloud service and is subject to t…" at bounding box center [74, 109] width 137 height 206
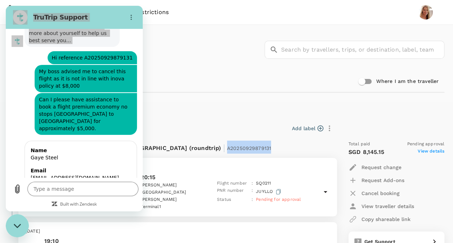
click at [155, 64] on div "Trips ​ ​" at bounding box center [225, 48] width 439 height 53
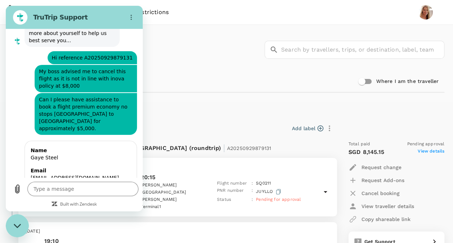
click at [79, 48] on div "says: Hi reference A20250929879131" at bounding box center [71, 55] width 131 height 17
drag, startPoint x: 58, startPoint y: 57, endPoint x: 138, endPoint y: 62, distance: 80.2
click at [138, 62] on div "This chat is recorded using a cloud service and is subject to the terms of our …" at bounding box center [74, 103] width 137 height 149
copy span "Hi reference A20250929879131"
click at [73, 184] on textarea at bounding box center [82, 189] width 111 height 14
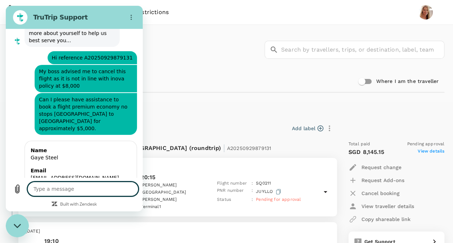
paste textarea "Hi reference A20250929879131"
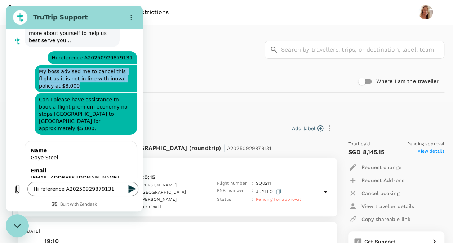
drag, startPoint x: 39, startPoint y: 71, endPoint x: 76, endPoint y: 86, distance: 39.9
click at [76, 86] on span "My boss advised me to cancel this flight as it is not in line with inova policy…" at bounding box center [86, 79] width 94 height 22
copy span "My boss advised me to cancel this flight as it is not in line with inova policy…"
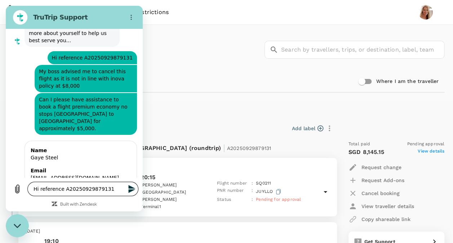
click at [112, 188] on textarea "Hi reference A20250929879131" at bounding box center [82, 189] width 111 height 14
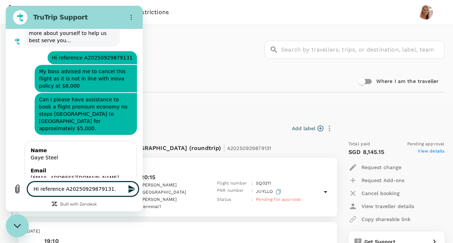
paste textarea "My boss advised me to cancel this flight as it is not in line with inova policy…"
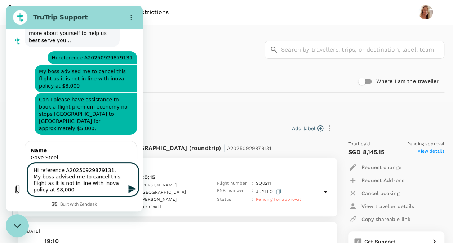
click at [130, 189] on icon "Send message" at bounding box center [132, 189] width 9 height 9
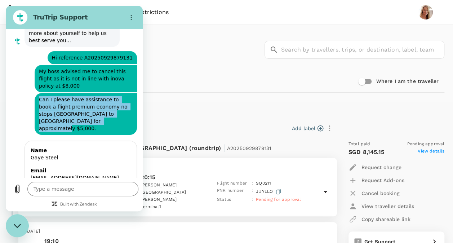
drag, startPoint x: 92, startPoint y: 119, endPoint x: 39, endPoint y: 102, distance: 55.3
click at [39, 102] on span "Can I please have assistance to book a flight premium economy no stops singapor…" at bounding box center [86, 114] width 94 height 36
copy span "Can I please have assistance to book a flight premium economy no stops singapor…"
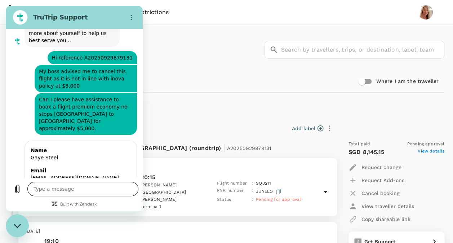
click at [54, 185] on textarea at bounding box center [82, 189] width 111 height 14
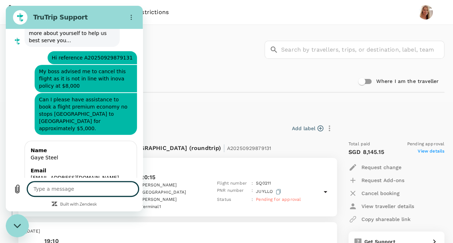
paste textarea "Can I please have assistance to book a flight premium economy no stops singapor…"
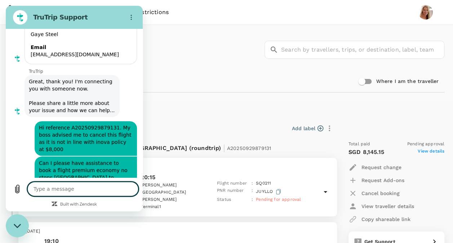
scroll to position [211, 0]
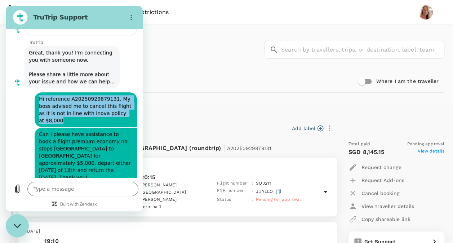
drag, startPoint x: 60, startPoint y: 114, endPoint x: 40, endPoint y: 91, distance: 30.7
click at [40, 95] on span "Hi reference A20250929879131. My boss advised me to cancel this flight as it is…" at bounding box center [86, 109] width 94 height 29
copy span "Hi reference A20250929879131. My boss advised me to cancel this flight as it is…"
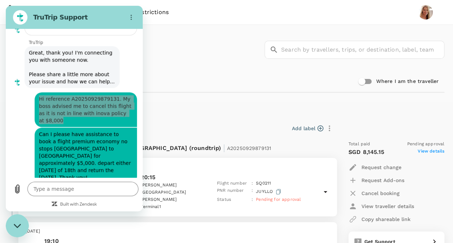
click at [185, 44] on div "Trips ​ ​" at bounding box center [225, 48] width 439 height 53
click at [197, 21] on div "Trips Book Risk & Restrictions" at bounding box center [227, 12] width 436 height 25
click at [22, 222] on div "Close messaging window" at bounding box center [17, 226] width 22 height 22
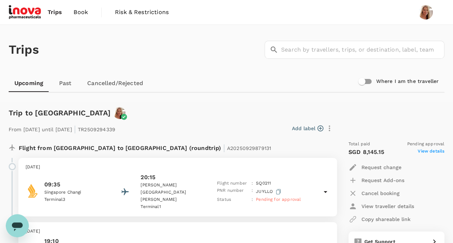
click at [124, 83] on link "Cancelled/Rejected" at bounding box center [115, 83] width 67 height 17
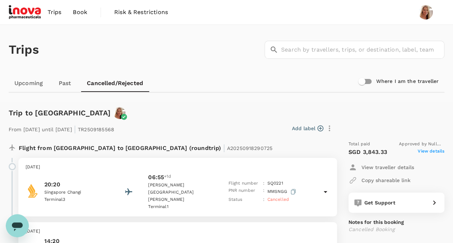
click at [32, 82] on link "Upcoming" at bounding box center [29, 83] width 40 height 17
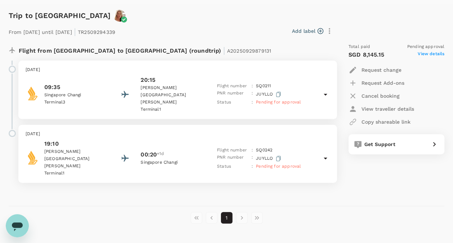
scroll to position [97, 0]
click at [391, 95] on p "Cancel booking" at bounding box center [381, 96] width 38 height 7
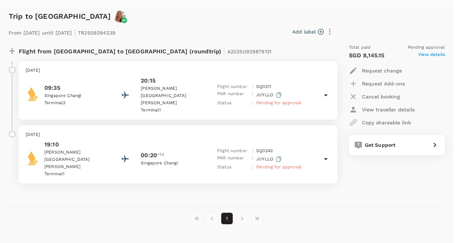
paste textarea "Hi reference A20250929879131. My boss advised me to cancel this flight as it is…"
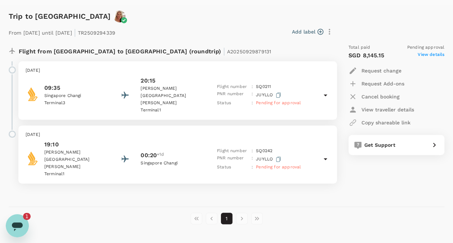
scroll to position [0, 0]
click at [238, 148] on p "Flight number" at bounding box center [233, 151] width 32 height 7
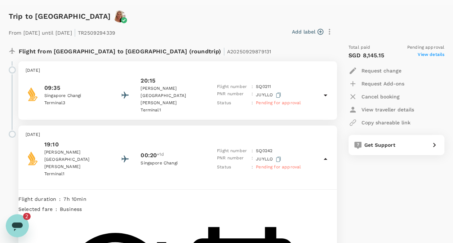
click at [10, 230] on div "Open messaging window, 2 unread messages" at bounding box center [17, 226] width 22 height 22
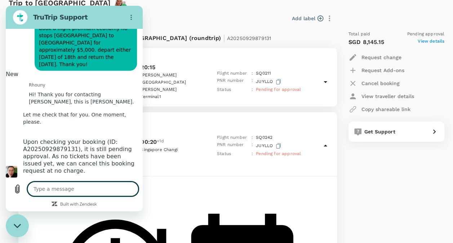
scroll to position [112, 0]
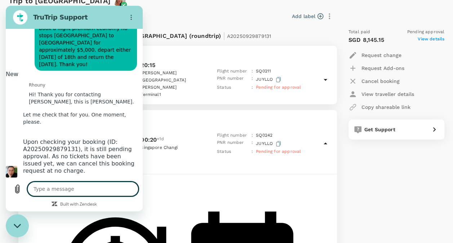
click at [73, 186] on textarea at bounding box center [82, 189] width 111 height 14
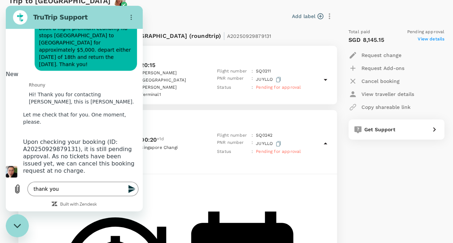
click at [129, 190] on icon "Send message" at bounding box center [131, 189] width 7 height 8
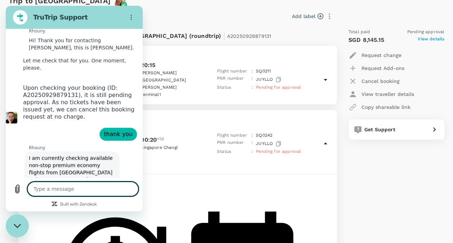
scroll to position [380, 0]
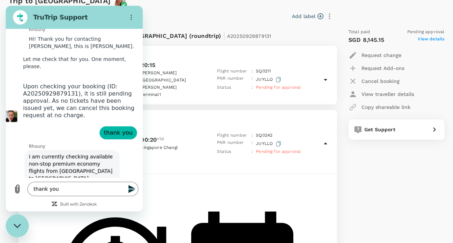
click at [134, 190] on icon "Send message" at bounding box center [132, 189] width 9 height 9
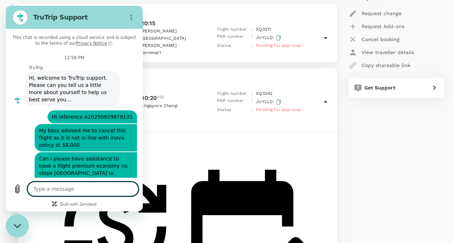
scroll to position [397, 0]
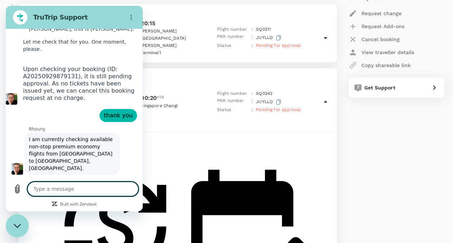
click at [72, 188] on textarea at bounding box center [82, 189] width 111 height 14
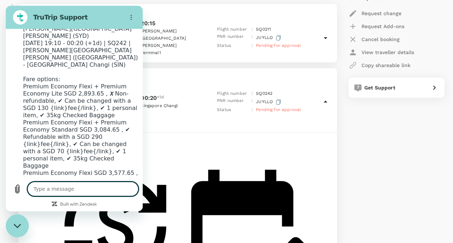
scroll to position [987, 0]
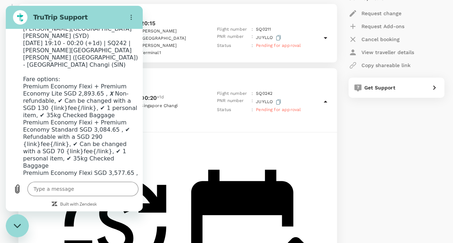
click at [93, 170] on li "Premium Economy Flexi SGD 3,577.65 , ✔ Refundable with a SGD 150 {link}fee{/lin…" at bounding box center [80, 188] width 115 height 36
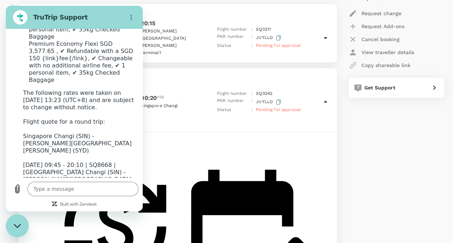
scroll to position [842, 0]
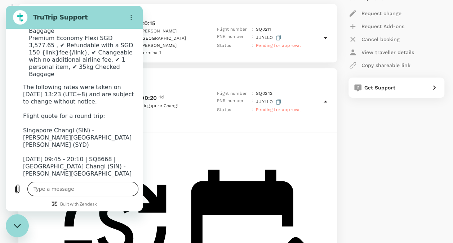
click at [76, 188] on textarea at bounding box center [82, 189] width 111 height 14
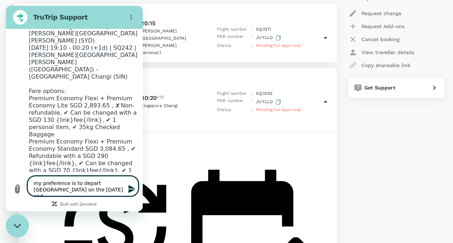
scroll to position [679, 0]
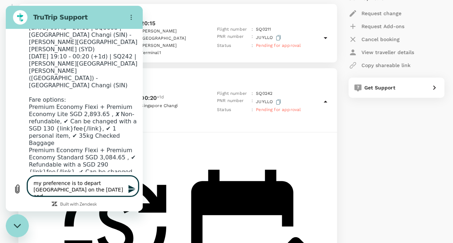
drag, startPoint x: 70, startPoint y: 189, endPoint x: 34, endPoint y: 182, distance: 37.1
click at [34, 182] on textarea "my preference is to depart singapore on the 17 Oct and" at bounding box center [82, 186] width 111 height 20
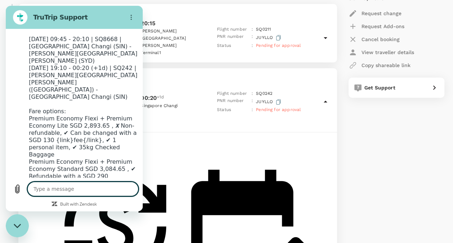
scroll to position [669, 0]
click at [52, 191] on textarea at bounding box center [82, 189] width 111 height 14
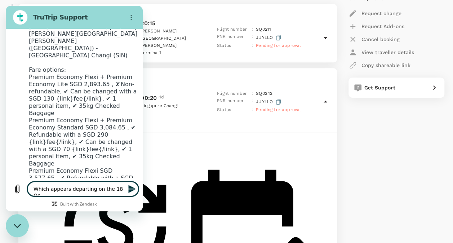
scroll to position [709, 0]
drag, startPoint x: 33, startPoint y: 189, endPoint x: 159, endPoint y: 206, distance: 126.8
click at [143, 201] on html "TruTrip Support This chat is recorded using a cloud service and is subject to t…" at bounding box center [74, 109] width 137 height 206
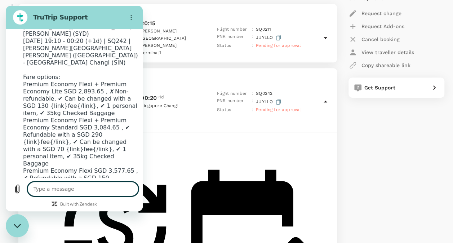
scroll to position [993, 0]
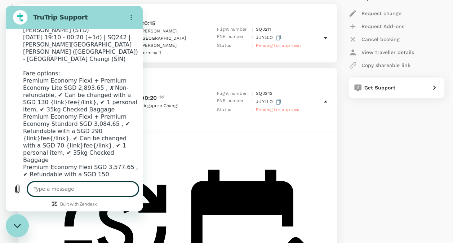
click at [50, 185] on textarea at bounding box center [82, 189] width 111 height 14
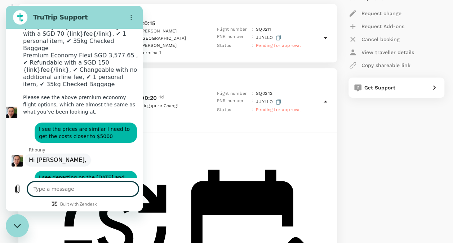
scroll to position [1112, 0]
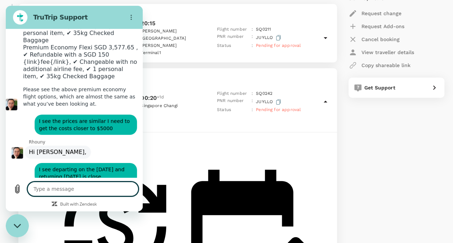
click at [41, 187] on textarea at bounding box center [82, 189] width 111 height 14
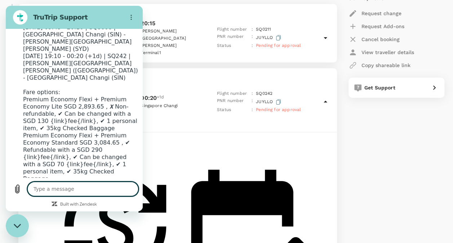
scroll to position [975, 0]
click at [62, 189] on textarea at bounding box center [82, 189] width 111 height 14
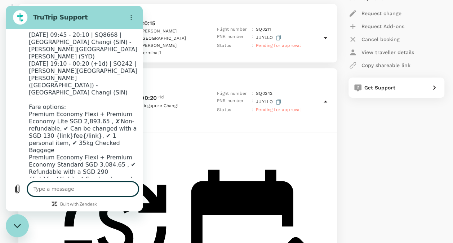
scroll to position [0, 0]
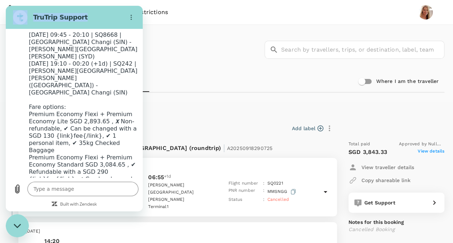
drag, startPoint x: 89, startPoint y: 12, endPoint x: 227, endPoint y: 25, distance: 138.4
click at [143, 25] on html "TruTrip Support This chat is recorded using a cloud service and is subject to t…" at bounding box center [74, 109] width 137 height 206
drag, startPoint x: 221, startPoint y: 19, endPoint x: 225, endPoint y: 54, distance: 34.5
click at [225, 54] on div "Trips ​ ​" at bounding box center [225, 48] width 439 height 53
click at [209, 50] on div "Trips ​ ​" at bounding box center [225, 48] width 439 height 53
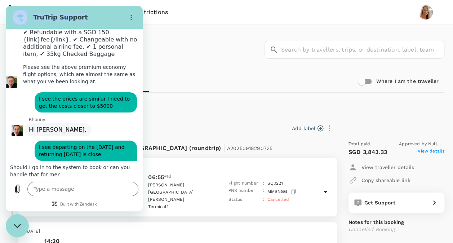
scroll to position [1171, 0]
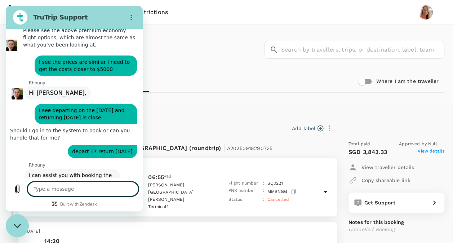
click at [59, 190] on textarea at bounding box center [82, 189] width 111 height 14
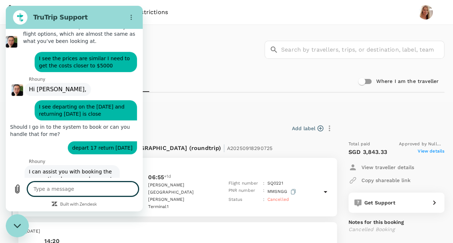
scroll to position [1202, 0]
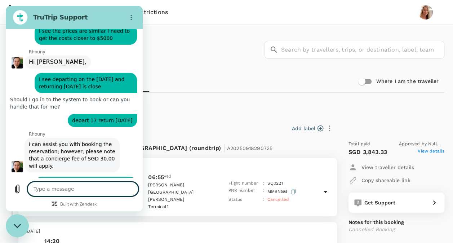
click at [75, 191] on textarea at bounding box center [82, 189] width 111 height 14
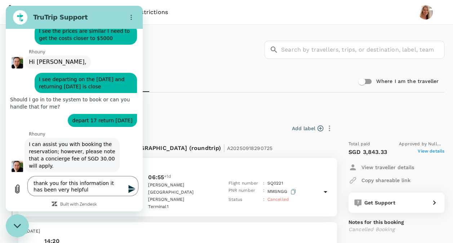
click at [129, 190] on icon "Send message" at bounding box center [131, 189] width 7 height 8
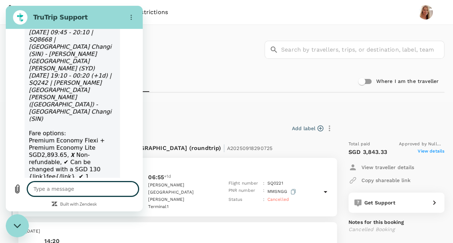
scroll to position [1515, 0]
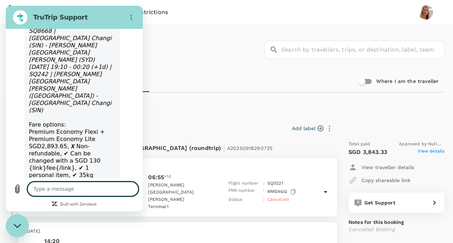
click at [61, 190] on textarea at bounding box center [82, 189] width 111 height 14
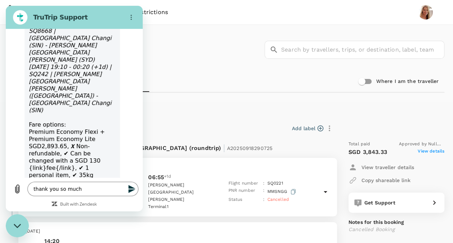
click at [131, 190] on icon "Send message" at bounding box center [131, 189] width 7 height 8
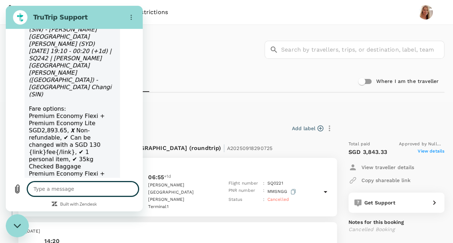
scroll to position [1532, 0]
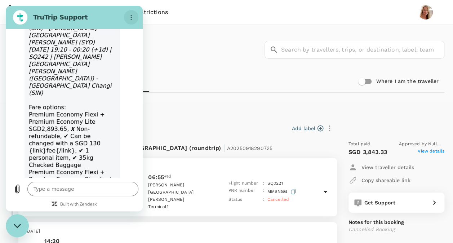
click at [131, 19] on circle "Options menu" at bounding box center [131, 19] width 1 height 1
click at [101, 17] on h2 "TruTrip Support" at bounding box center [77, 17] width 88 height 9
click at [200, 73] on div "Trips ​ ​" at bounding box center [225, 48] width 439 height 53
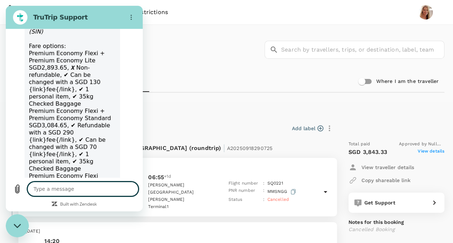
scroll to position [1599, 0]
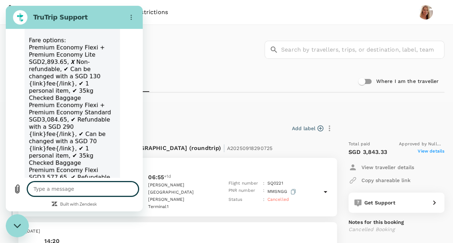
click at [54, 186] on textarea at bounding box center [82, 189] width 111 height 14
click at [131, 190] on icon "Send message" at bounding box center [131, 189] width 7 height 8
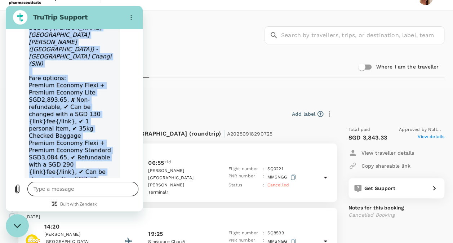
scroll to position [1617, 0]
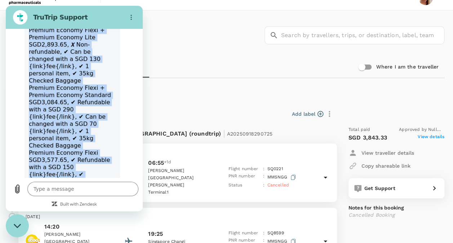
drag, startPoint x: 30, startPoint y: 96, endPoint x: 92, endPoint y: 60, distance: 71.8
click at [92, 60] on div "Please see the flight details below for departure on the 17th and return on the…" at bounding box center [72, 13] width 87 height 390
copy div "17 Oct 2025, 09:45 - 20:10 | SQ8668 | Singapore Changi (SIN) - Sydney Kingsford…"
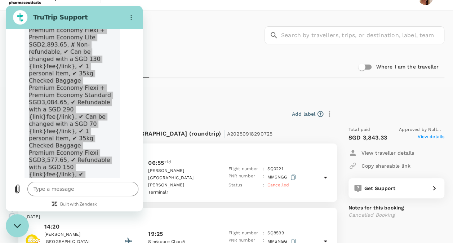
click at [16, 225] on icon "Close messaging window" at bounding box center [18, 226] width 8 height 5
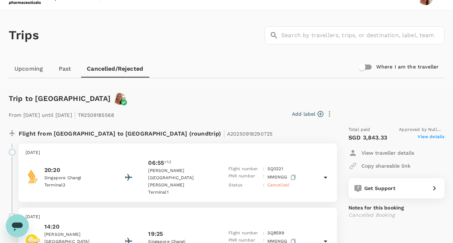
scroll to position [0, 0]
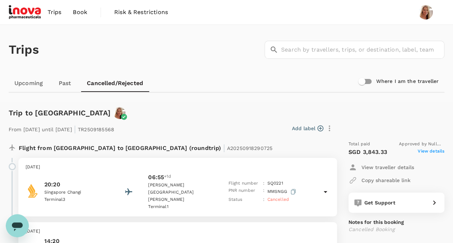
click at [83, 12] on span "Book" at bounding box center [80, 12] width 14 height 9
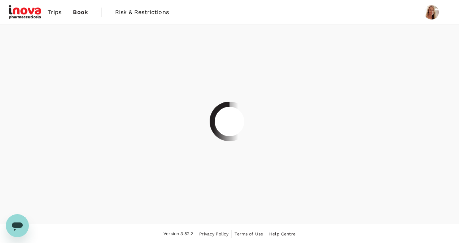
click at [83, 12] on div at bounding box center [229, 121] width 459 height 243
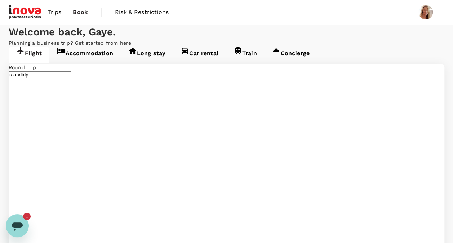
click at [16, 227] on icon "Open messaging window, 1 unread message" at bounding box center [17, 227] width 11 height 9
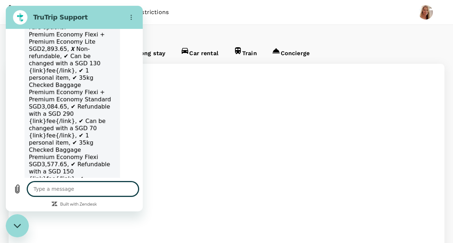
scroll to position [1648, 0]
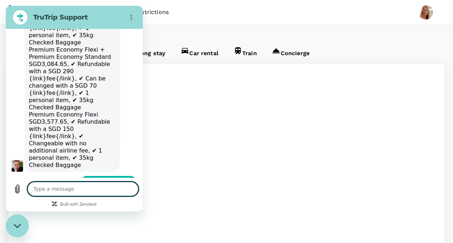
click at [52, 188] on textarea at bounding box center [82, 189] width 111 height 14
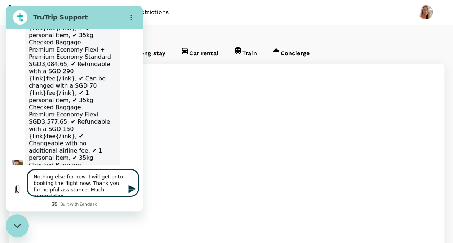
click at [133, 190] on icon "Send message" at bounding box center [131, 189] width 7 height 8
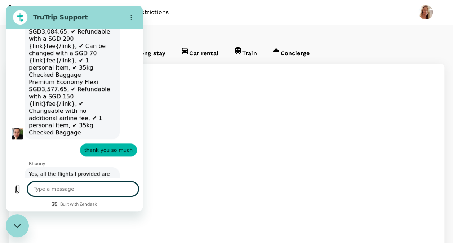
scroll to position [1679, 0]
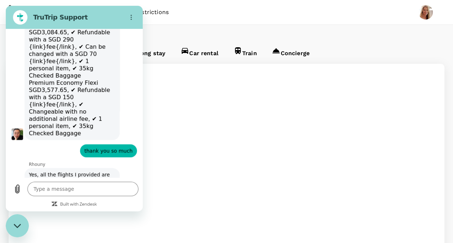
click at [18, 226] on icon "Close messaging window" at bounding box center [16, 226] width 7 height 4
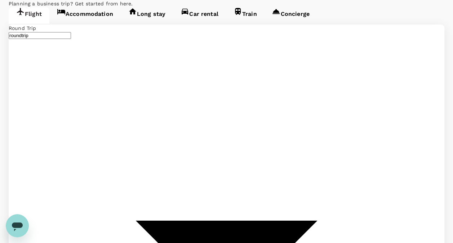
scroll to position [40, 0]
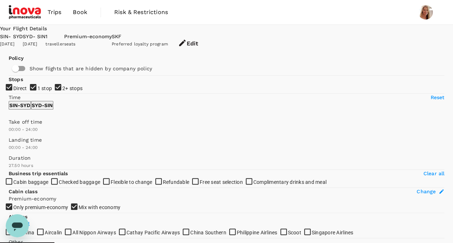
click at [11, 145] on input "2+ stops" at bounding box center [226, 121] width 453 height 243
click at [12, 131] on input "1 stop" at bounding box center [226, 121] width 453 height 243
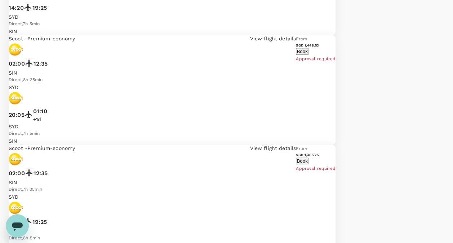
scroll to position [364, 0]
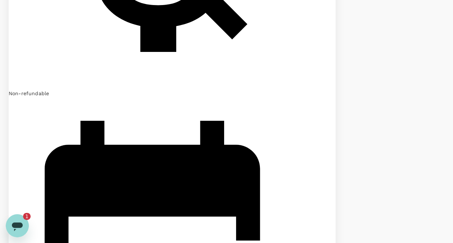
scroll to position [827, 0]
click at [18, 224] on icon "Open messaging window, 1 unread message" at bounding box center [17, 227] width 11 height 9
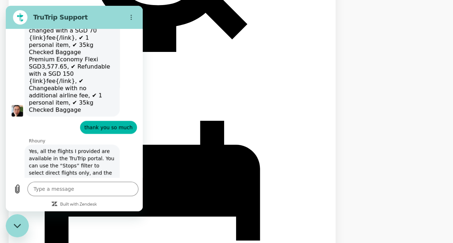
scroll to position [1718, 0]
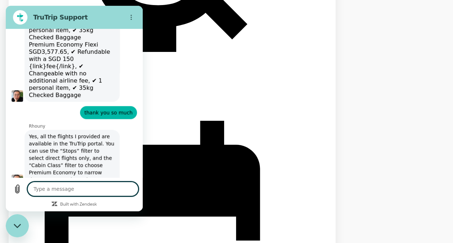
click at [71, 189] on textarea at bounding box center [82, 189] width 111 height 14
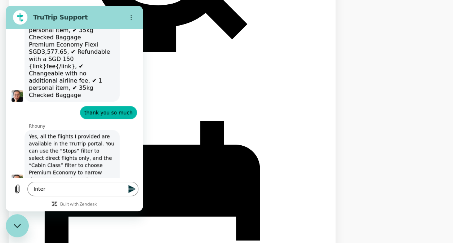
click at [16, 232] on div "Close messaging window" at bounding box center [17, 226] width 22 height 22
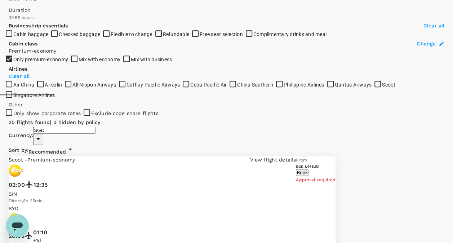
scroll to position [0, 0]
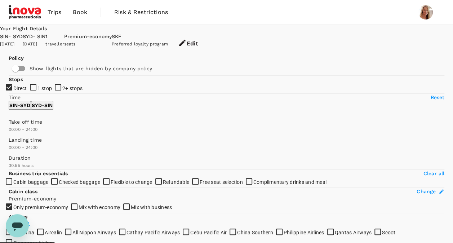
click at [208, 35] on button "Edit" at bounding box center [188, 44] width 40 height 22
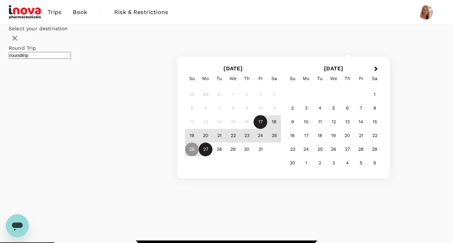
click at [213, 157] on div "27" at bounding box center [206, 150] width 14 height 14
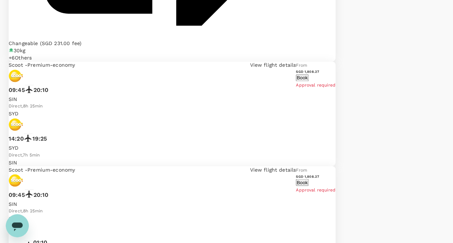
scroll to position [1886, 0]
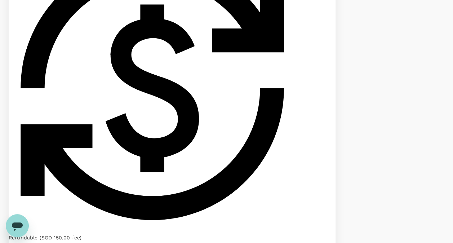
scroll to position [1950, 0]
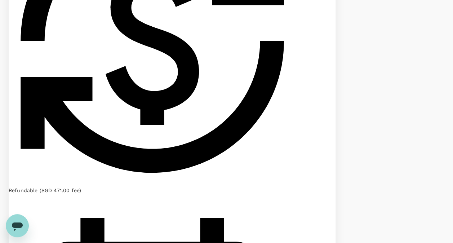
scroll to position [523, 0]
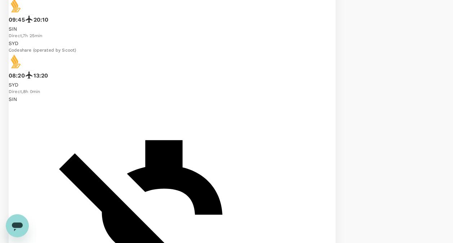
scroll to position [330, 0]
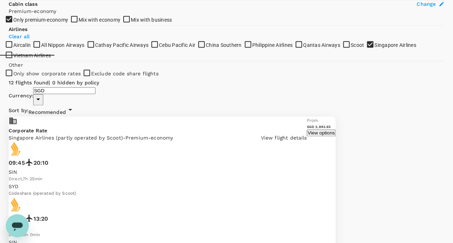
scroll to position [188, 0]
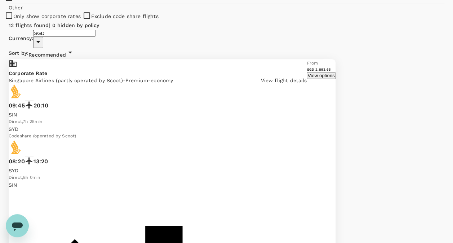
scroll to position [0, 0]
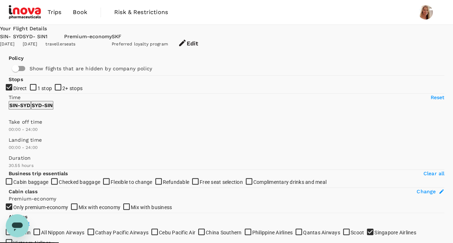
click at [208, 39] on button "Edit" at bounding box center [188, 44] width 40 height 22
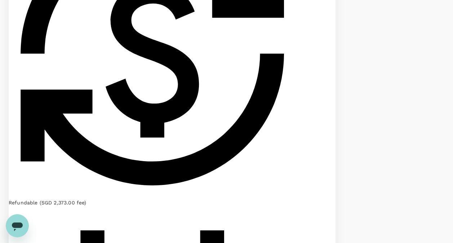
scroll to position [1803, 0]
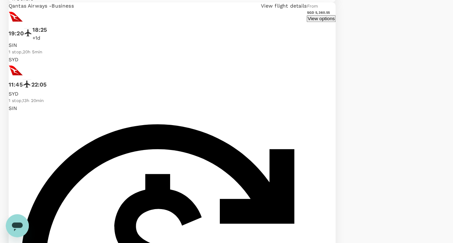
scroll to position [1860, 0]
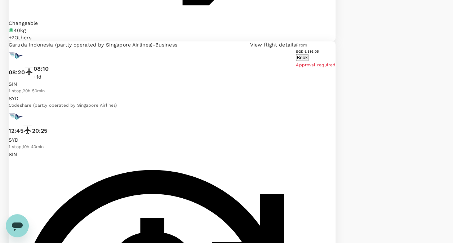
scroll to position [1754, 0]
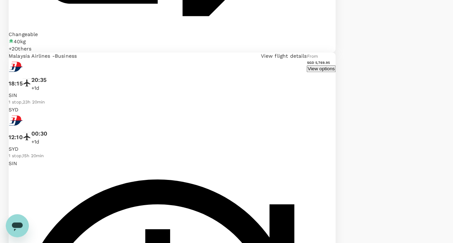
scroll to position [1815, 0]
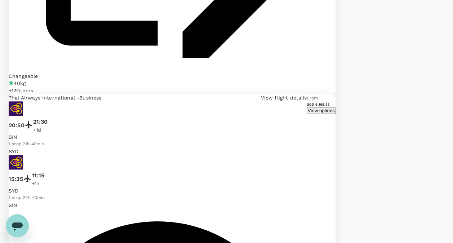
scroll to position [1819, 0]
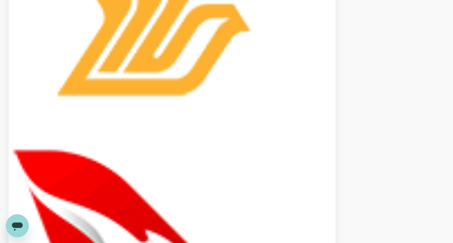
scroll to position [1781, 0]
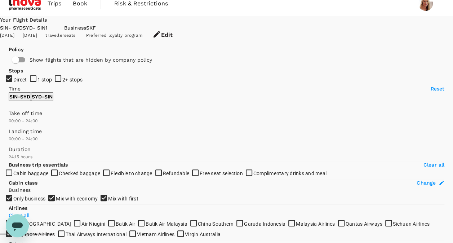
scroll to position [0, 0]
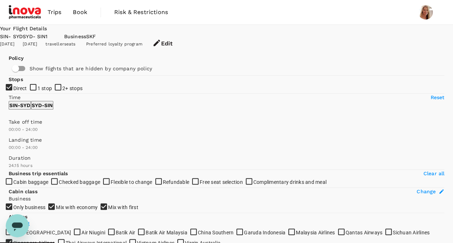
click at [86, 41] on div "seats" at bounding box center [75, 44] width 22 height 7
click at [183, 38] on button "Edit" at bounding box center [162, 44] width 40 height 22
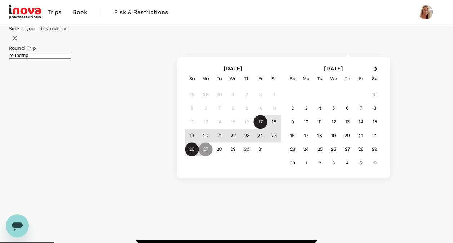
click at [199, 157] on div "26" at bounding box center [192, 150] width 14 height 14
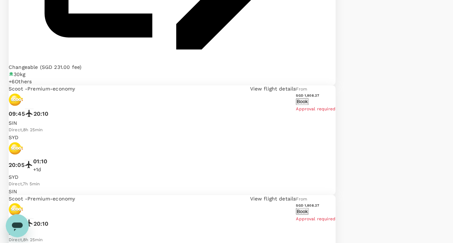
scroll to position [1868, 0]
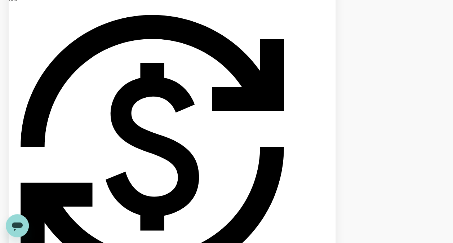
scroll to position [1904, 0]
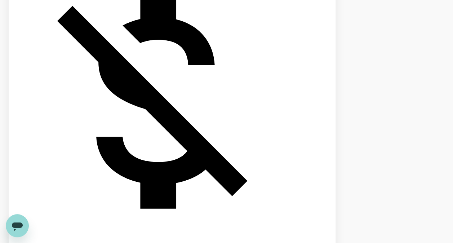
scroll to position [480, 0]
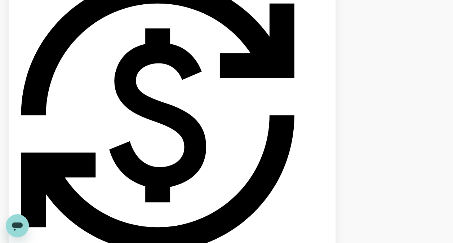
scroll to position [371, 0]
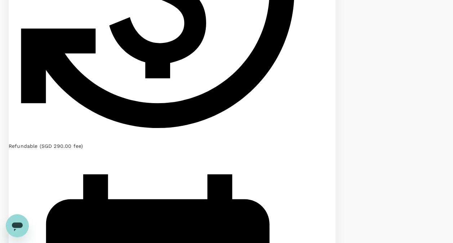
scroll to position [597, 0]
click at [18, 228] on icon "Open messaging window" at bounding box center [17, 225] width 13 height 13
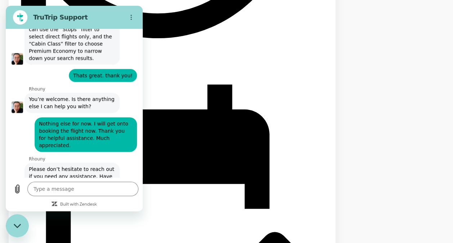
scroll to position [1838, 0]
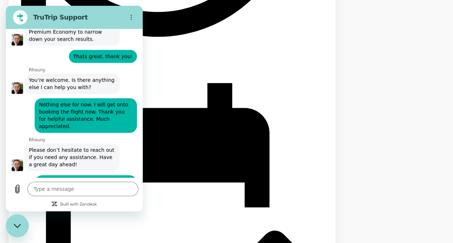
scroll to position [1869, 0]
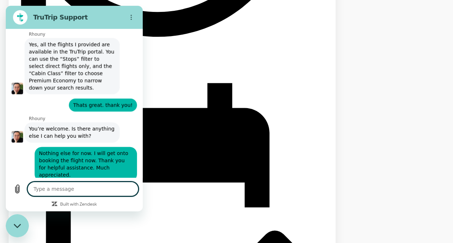
scroll to position [1809, 0]
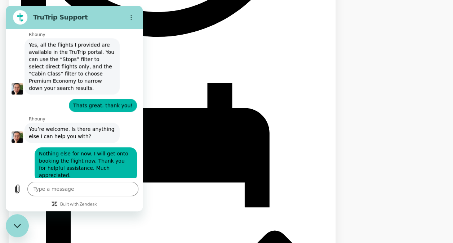
drag, startPoint x: 61, startPoint y: 91, endPoint x: 36, endPoint y: 79, distance: 27.1
click at [36, 224] on div "says: quick question when it says partly operated by Scoot, is that still premi…" at bounding box center [86, 237] width 102 height 27
copy span "quick question when it says partly operated by Scoot, is that still premium eco…"
click at [58, 189] on textarea at bounding box center [82, 189] width 111 height 14
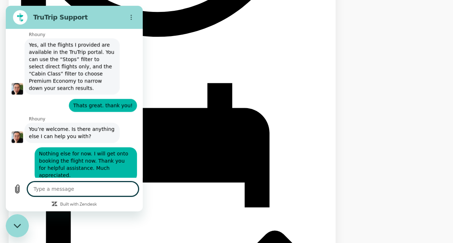
paste textarea "quick question when it says partly operated by Scoot, is that still premium eco…"
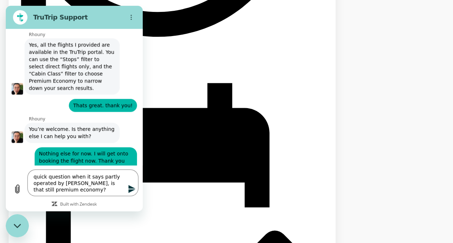
click at [132, 190] on icon "Send message" at bounding box center [131, 189] width 7 height 8
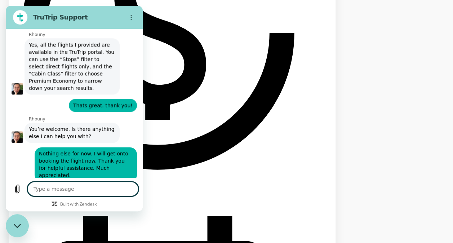
scroll to position [1319, 0]
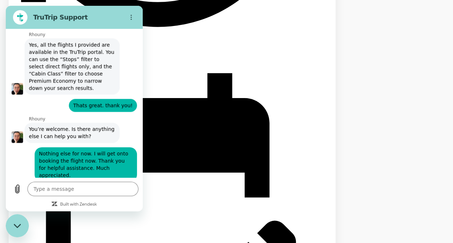
scroll to position [1461, 0]
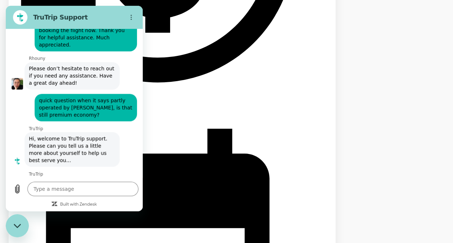
scroll to position [1405, 0]
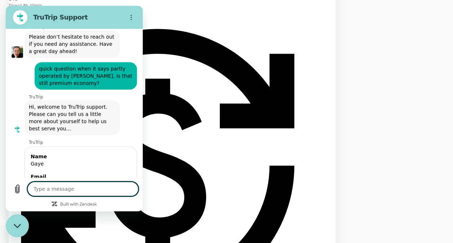
scroll to position [1185, 0]
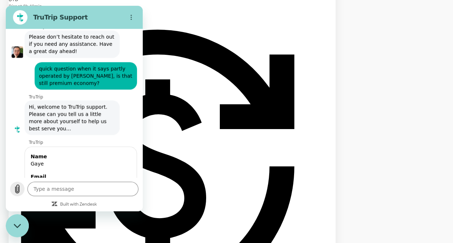
click at [18, 190] on icon "Upload file" at bounding box center [18, 189] width 4 height 8
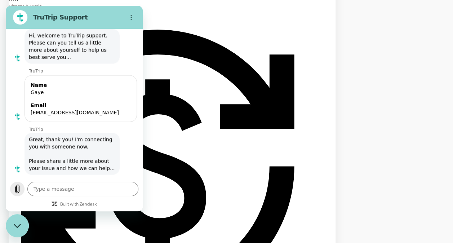
scroll to position [2042, 0]
click at [17, 189] on icon "Upload file" at bounding box center [17, 189] width 9 height 9
click at [19, 192] on icon "Upload file" at bounding box center [17, 189] width 9 height 9
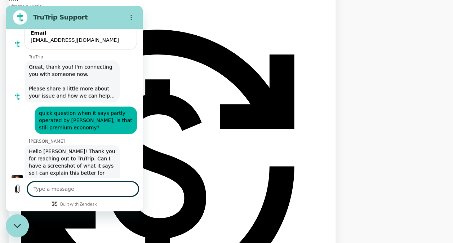
scroll to position [2116, 0]
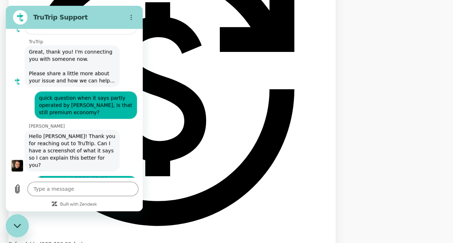
scroll to position [1252, 0]
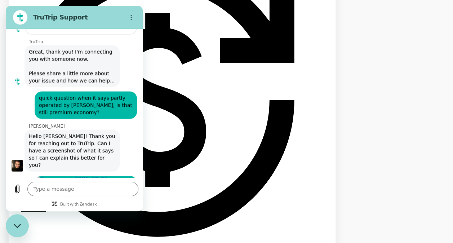
click at [15, 225] on icon "Close messaging window" at bounding box center [16, 226] width 7 height 4
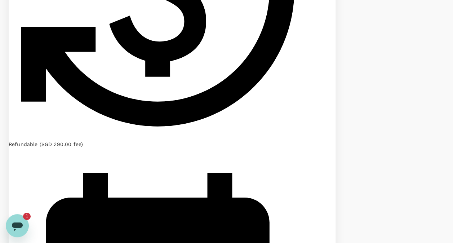
scroll to position [0, 0]
click at [14, 224] on icon "Open messaging window, 1 unread message" at bounding box center [17, 227] width 11 height 9
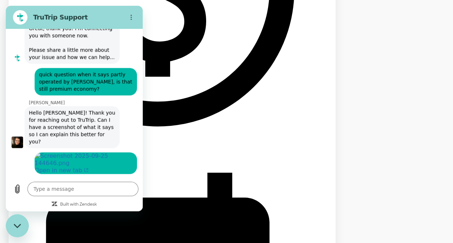
scroll to position [2181, 0]
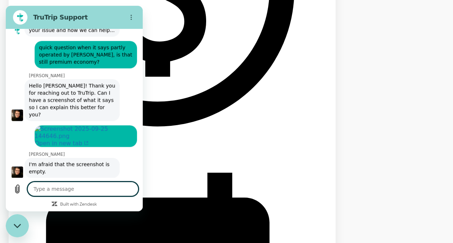
click at [58, 189] on textarea at bounding box center [82, 189] width 111 height 14
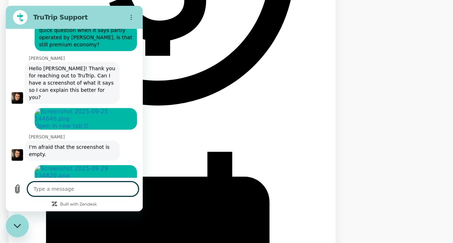
scroll to position [1383, 0]
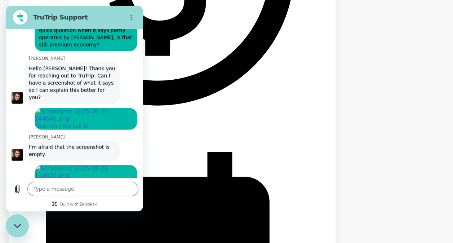
click at [19, 224] on icon "Close messaging window" at bounding box center [18, 226] width 8 height 5
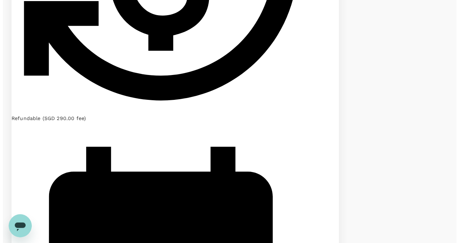
scroll to position [1386, 0]
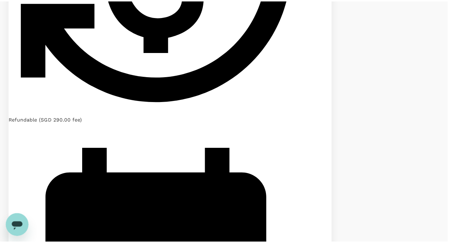
scroll to position [44, 0]
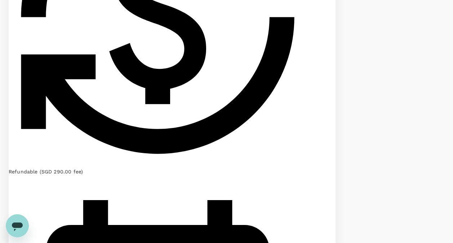
scroll to position [1332, 0]
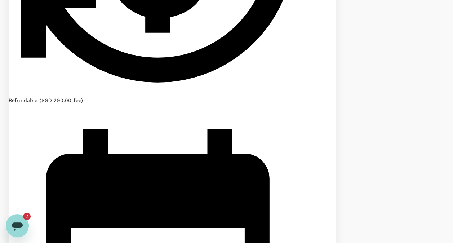
scroll to position [1405, 0]
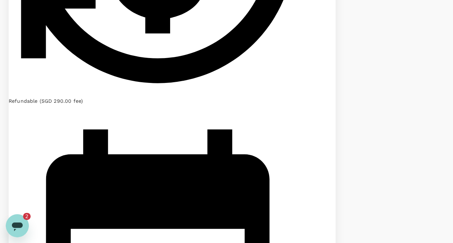
click at [14, 227] on icon "Open messaging window, 2 unread messages" at bounding box center [17, 227] width 11 height 9
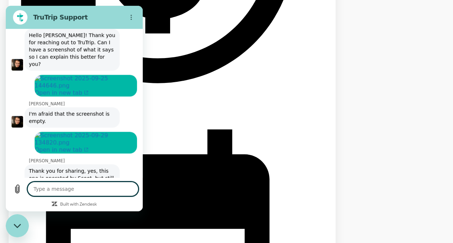
scroll to position [2243, 0]
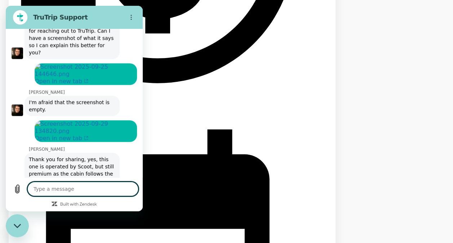
click at [59, 187] on textarea at bounding box center [82, 189] width 111 height 14
click at [133, 190] on icon "Send message" at bounding box center [132, 189] width 9 height 9
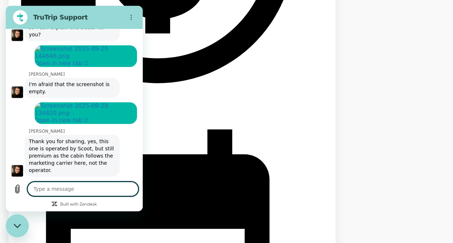
scroll to position [2260, 0]
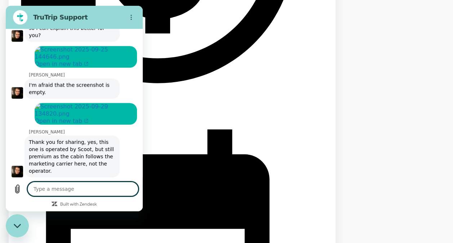
click at [19, 226] on icon "Close messaging window" at bounding box center [18, 226] width 8 height 5
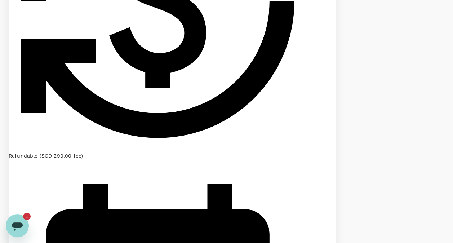
scroll to position [1350, 0]
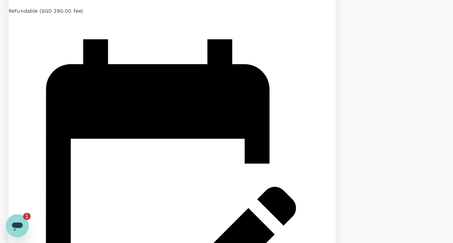
scroll to position [1497, 0]
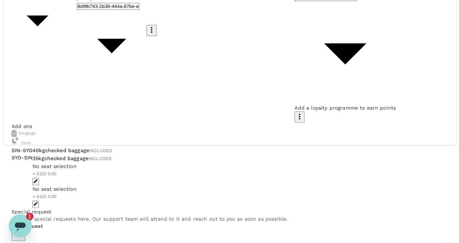
scroll to position [100, 0]
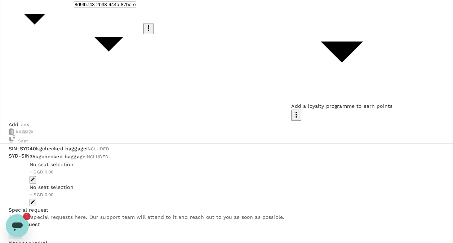
click at [35, 177] on icon "button" at bounding box center [32, 179] width 5 height 5
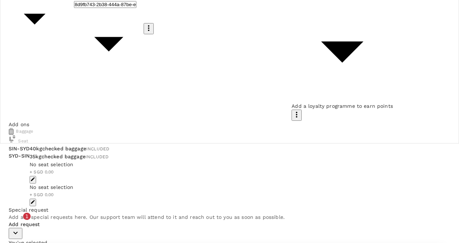
scroll to position [154, 0]
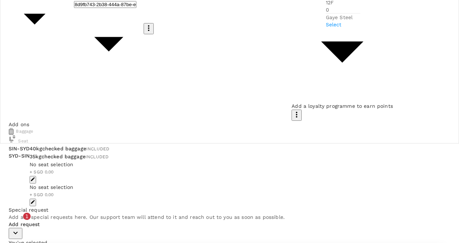
click at [349, 28] on p "Select" at bounding box center [343, 24] width 35 height 7
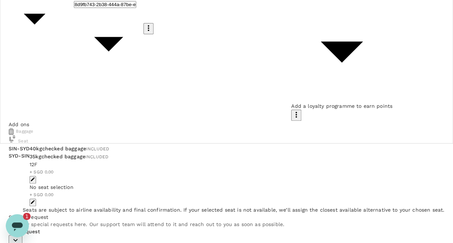
click at [35, 200] on icon "button" at bounding box center [33, 202] width 4 height 4
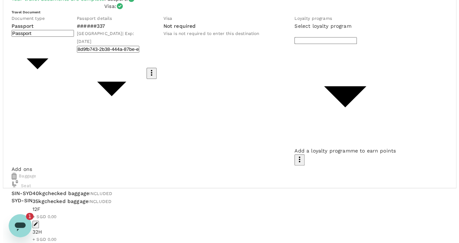
scroll to position [55, 0]
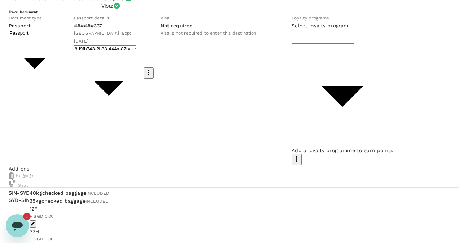
paste textarea "The purpose of the trip to Sydney is to accelerate strategic alignment and deli…"
